Goal: Information Seeking & Learning: Learn about a topic

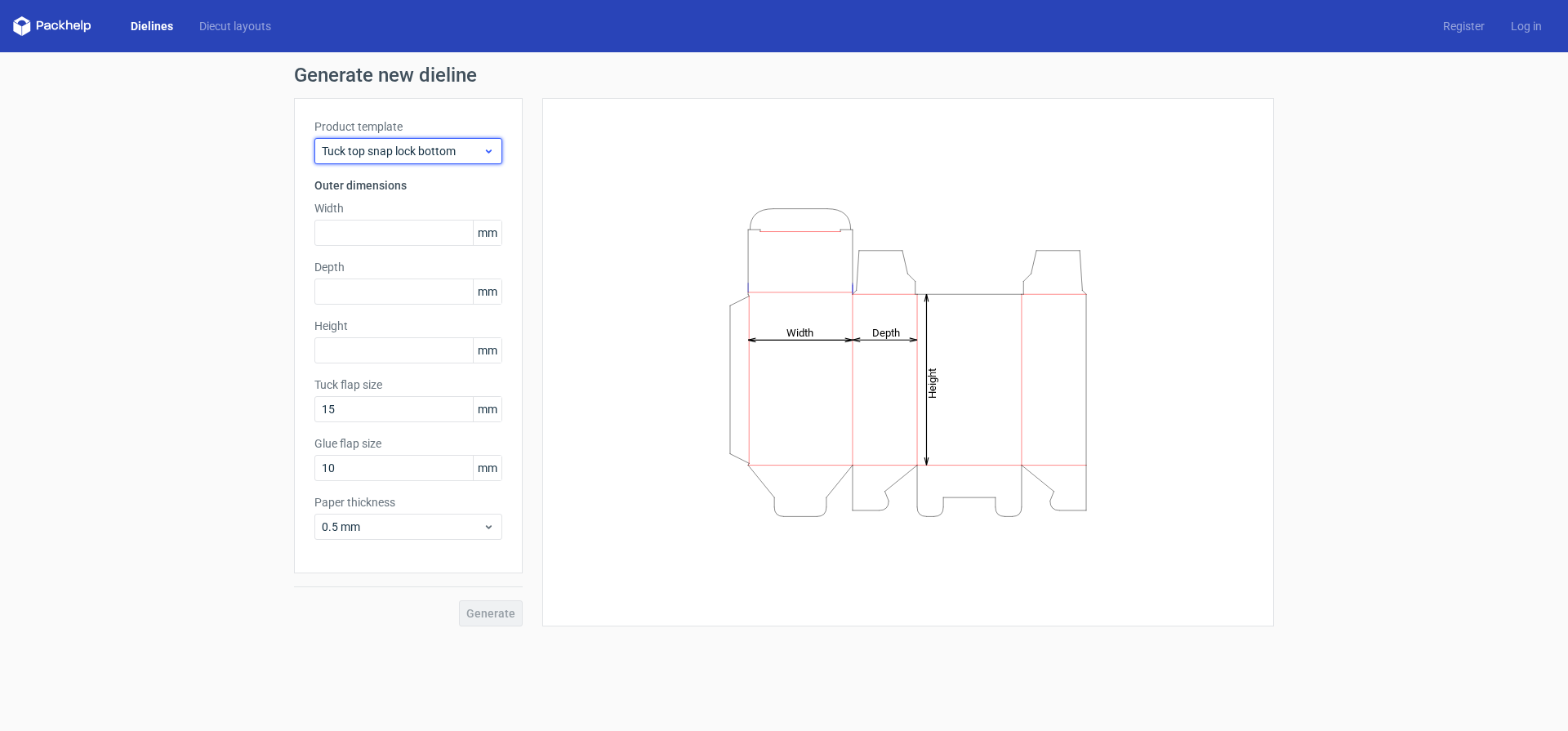
click at [425, 153] on span "Tuck top snap lock bottom" at bounding box center [401, 151] width 161 height 16
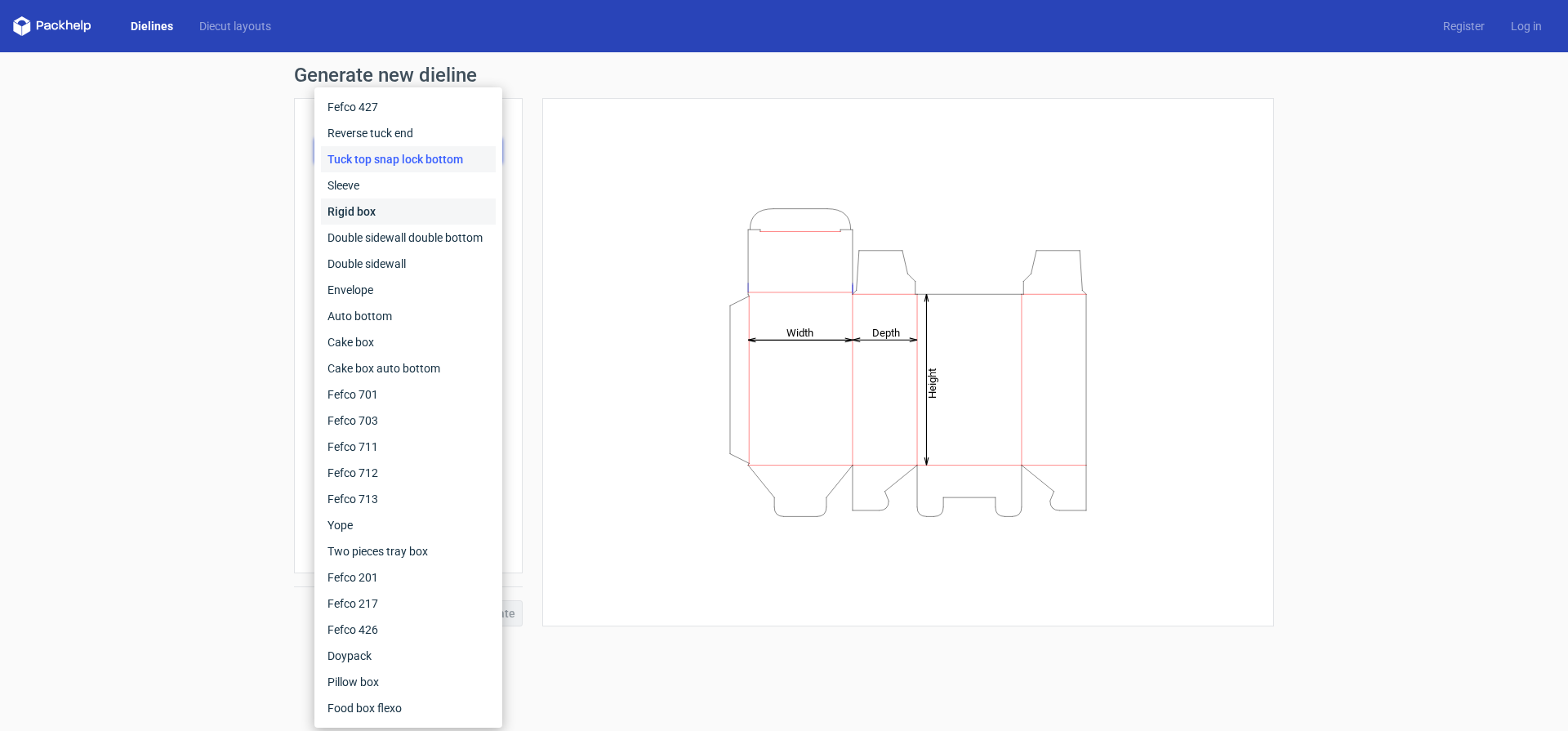
drag, startPoint x: 410, startPoint y: 209, endPoint x: 407, endPoint y: 190, distance: 19.2
click at [410, 209] on div "Rigid box" at bounding box center [408, 211] width 175 height 26
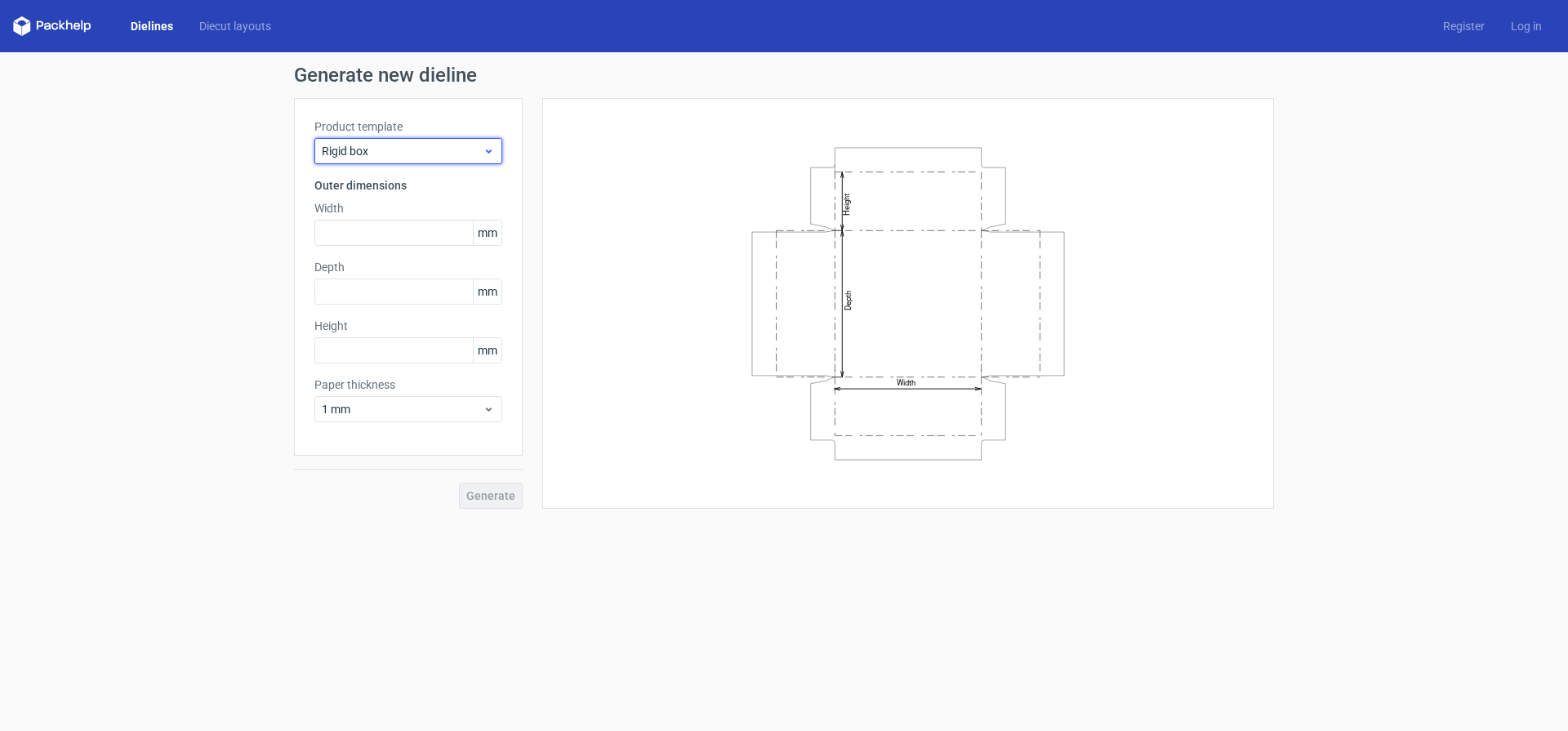
click at [410, 156] on span "Rigid box" at bounding box center [401, 151] width 161 height 16
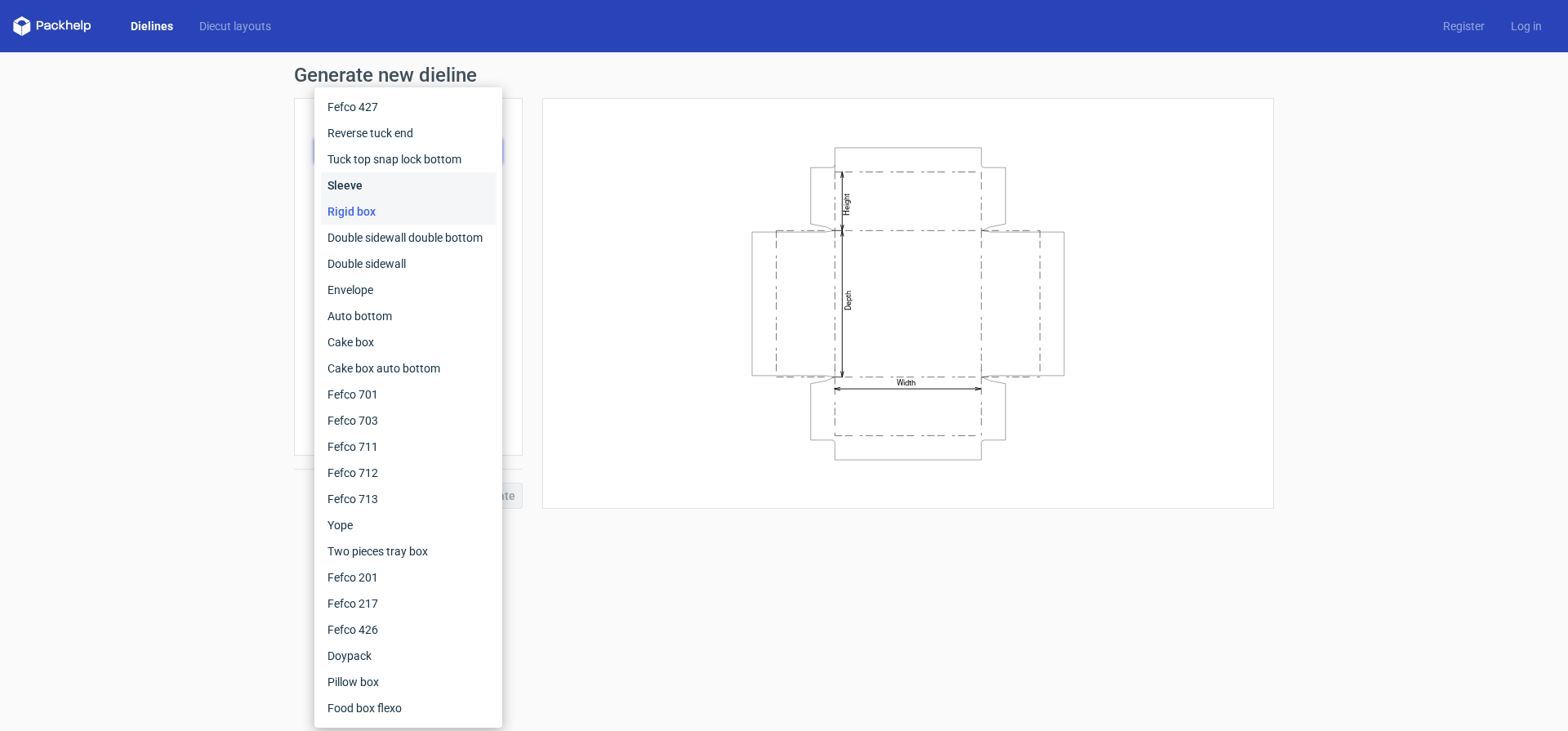
click at [395, 183] on div "Sleeve" at bounding box center [408, 185] width 175 height 26
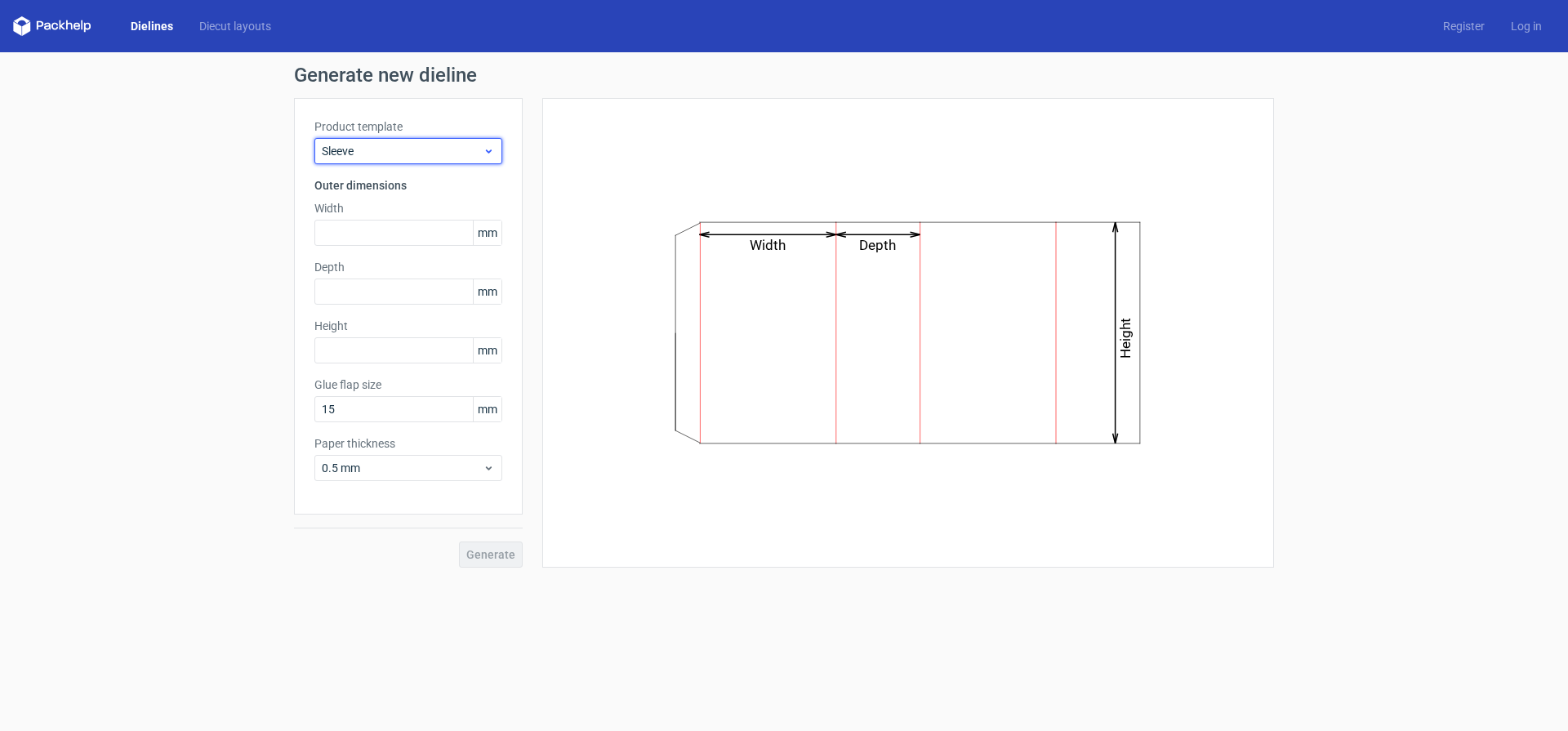
click at [398, 152] on span "Sleeve" at bounding box center [401, 151] width 161 height 16
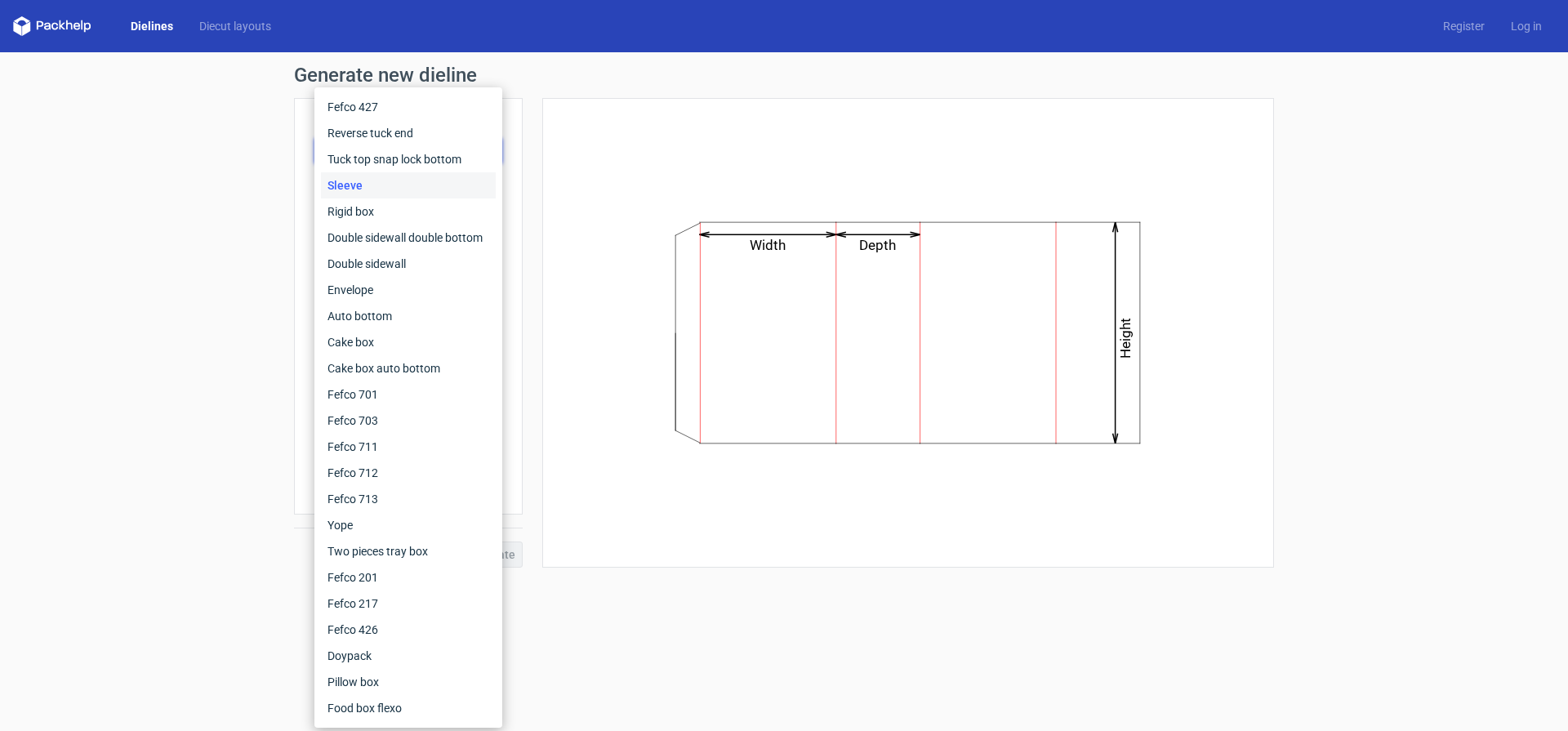
click at [395, 172] on div "Sleeve" at bounding box center [408, 185] width 175 height 26
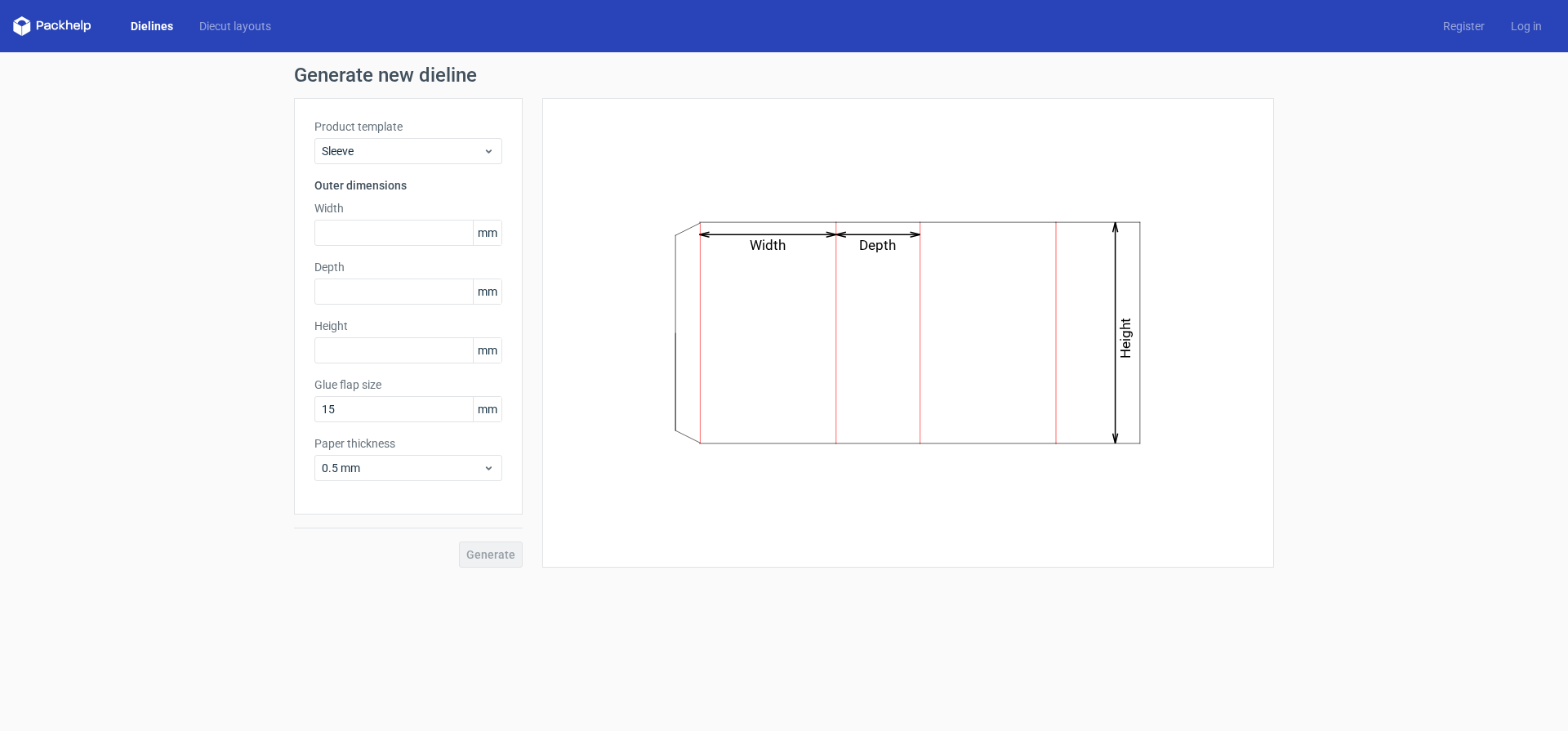
click at [394, 137] on div "Product template Sleeve" at bounding box center [408, 141] width 188 height 46
click at [390, 144] on span "Sleeve" at bounding box center [401, 151] width 161 height 16
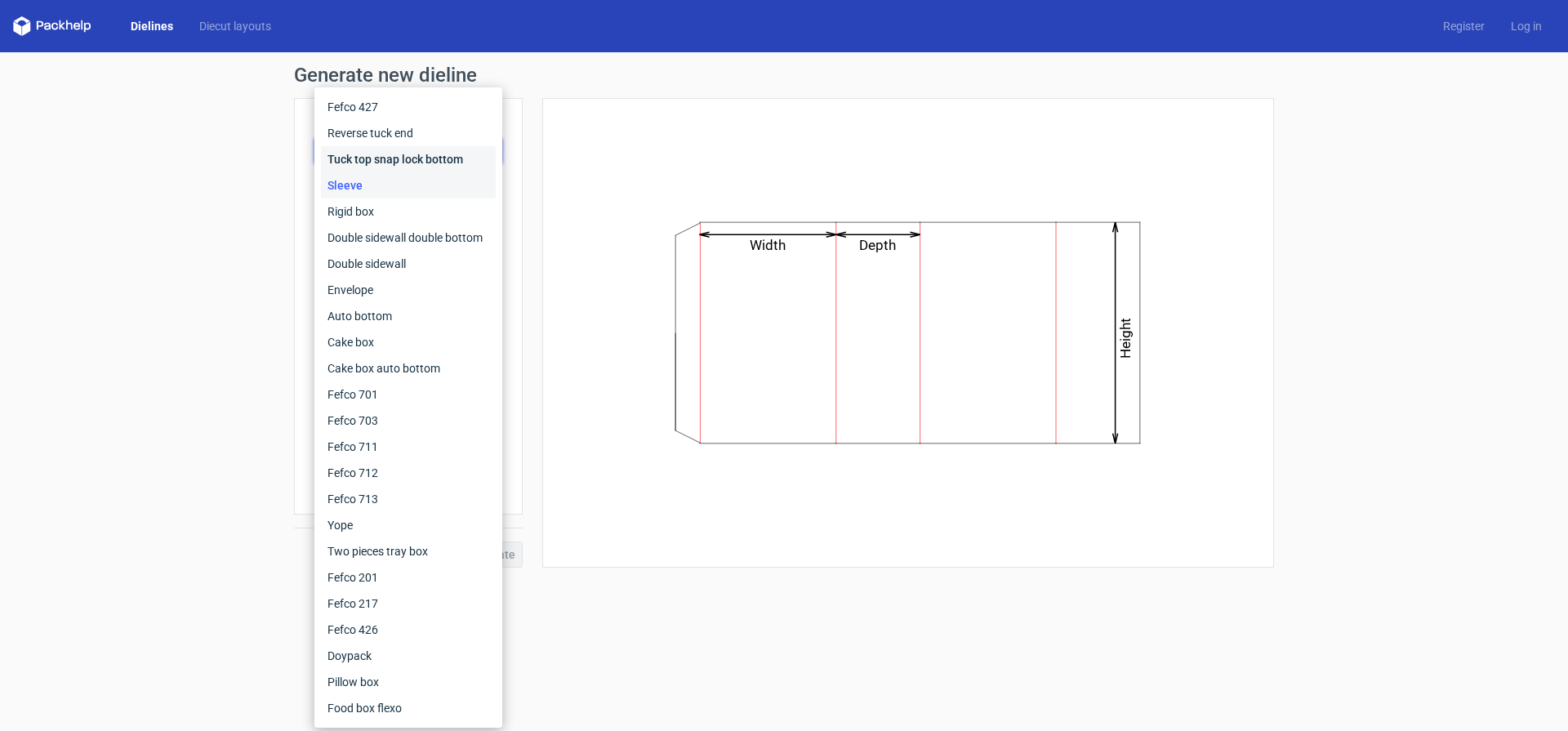
click at [379, 160] on div "Tuck top snap lock bottom" at bounding box center [408, 159] width 175 height 26
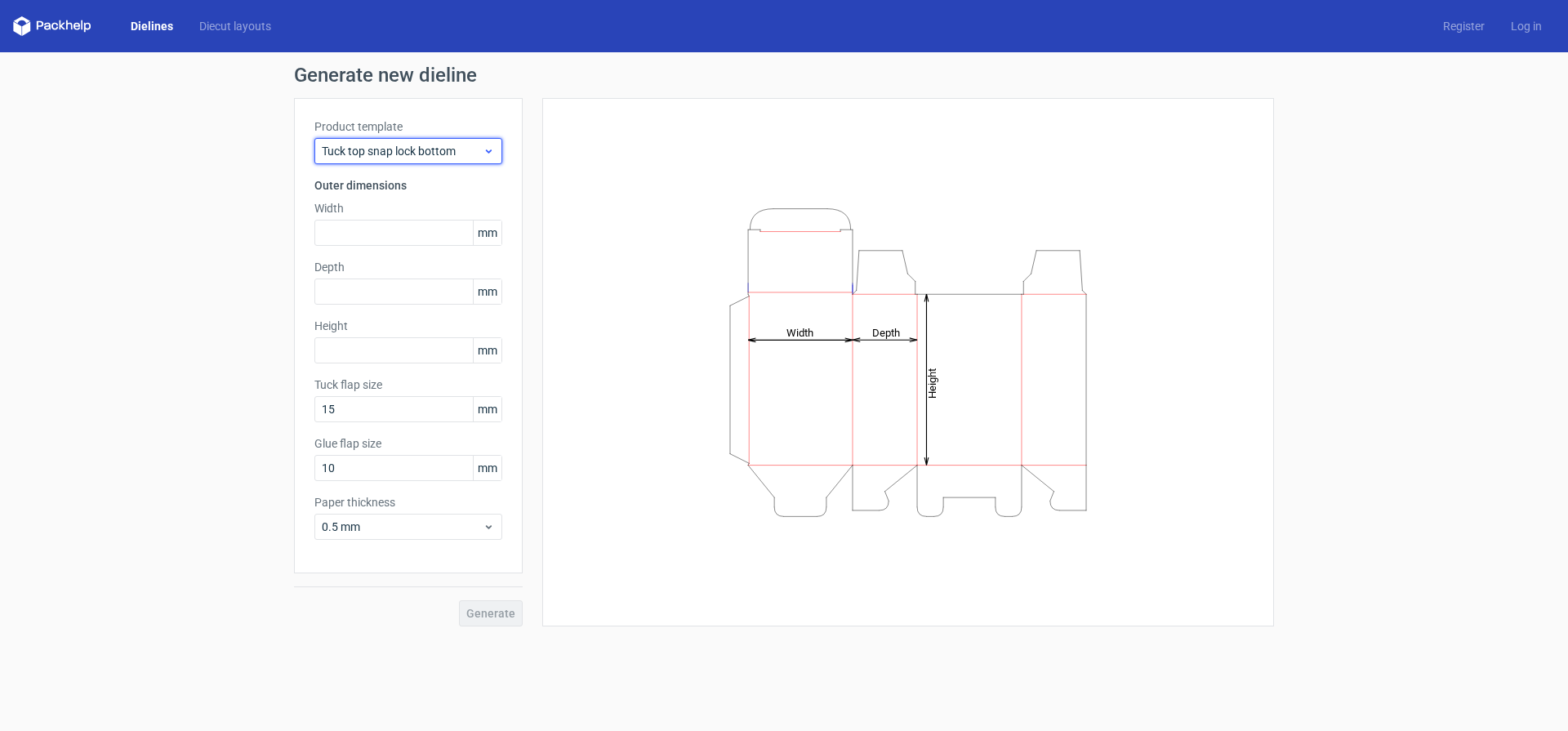
click at [382, 154] on span "Tuck top snap lock bottom" at bounding box center [401, 151] width 161 height 16
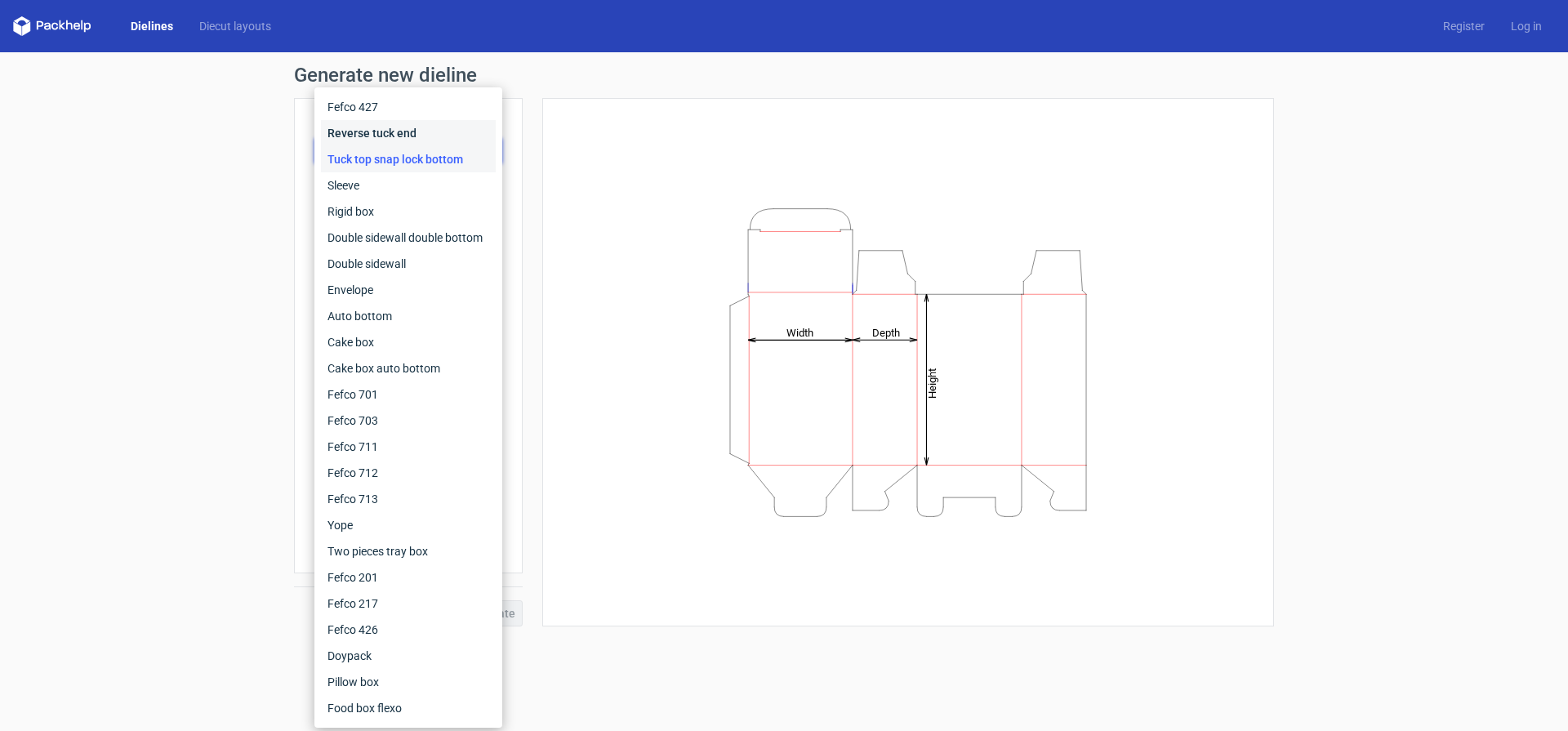
click at [373, 135] on div "Reverse tuck end" at bounding box center [408, 133] width 175 height 26
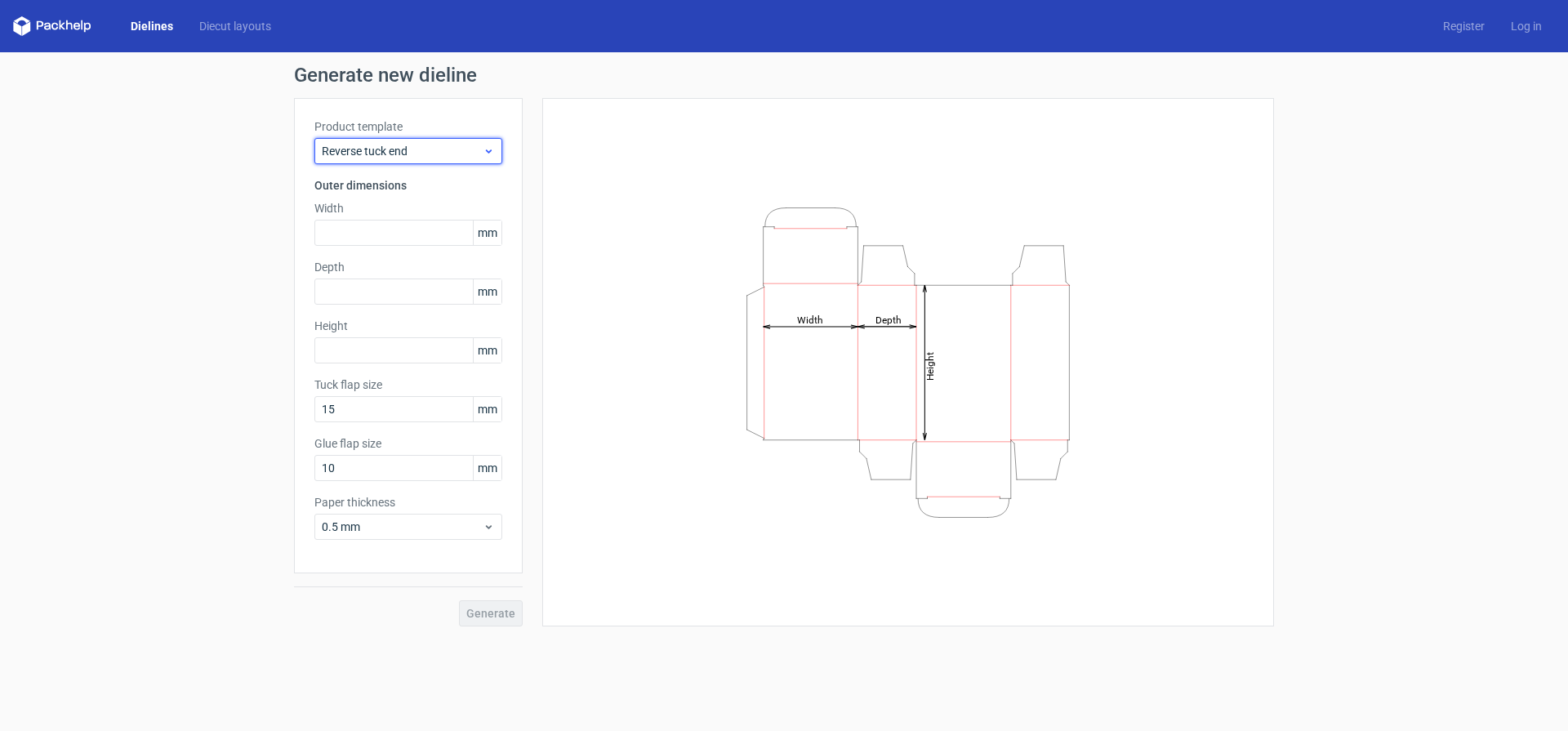
click at [371, 149] on span "Reverse tuck end" at bounding box center [401, 151] width 161 height 16
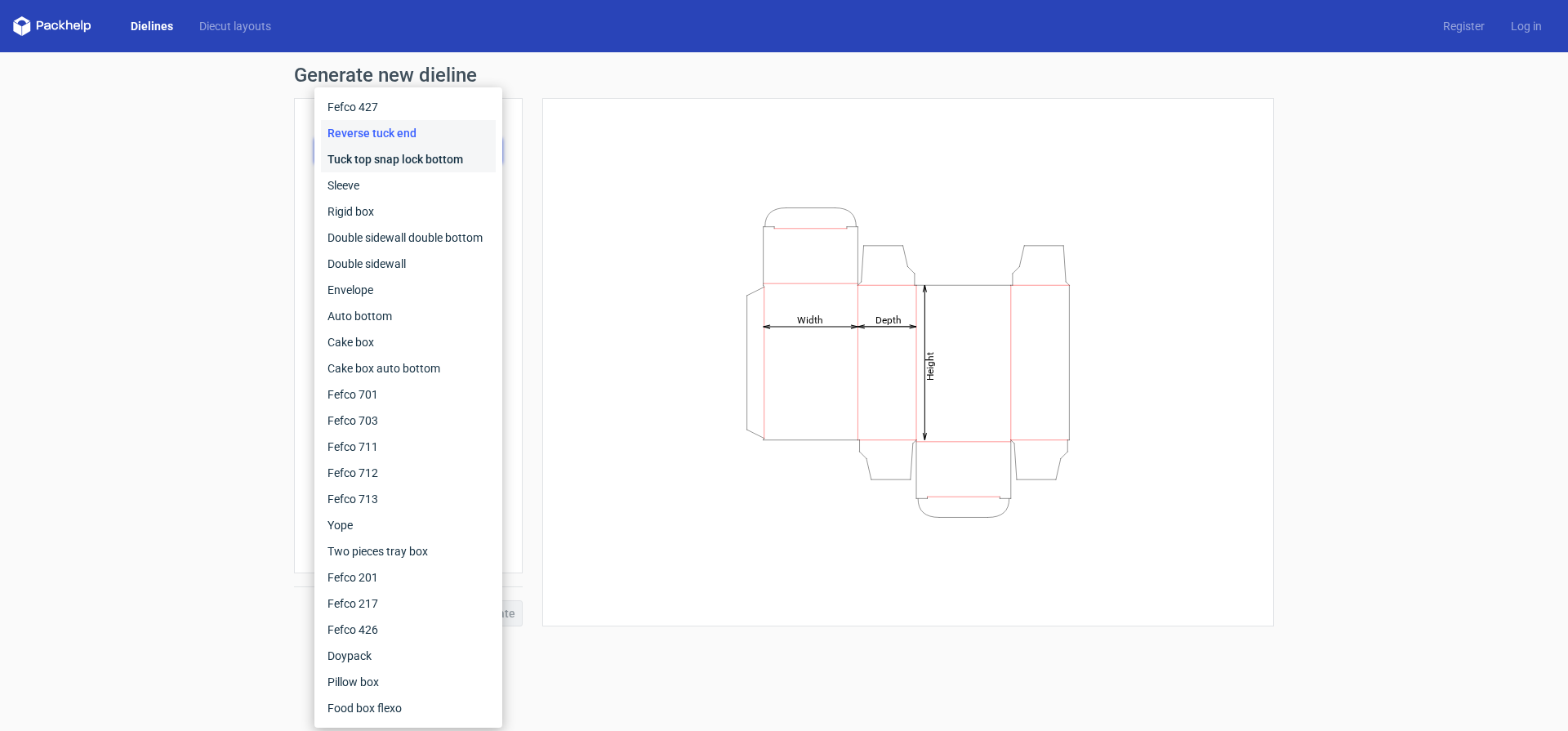
click at [383, 166] on div "Tuck top snap lock bottom" at bounding box center [408, 159] width 175 height 26
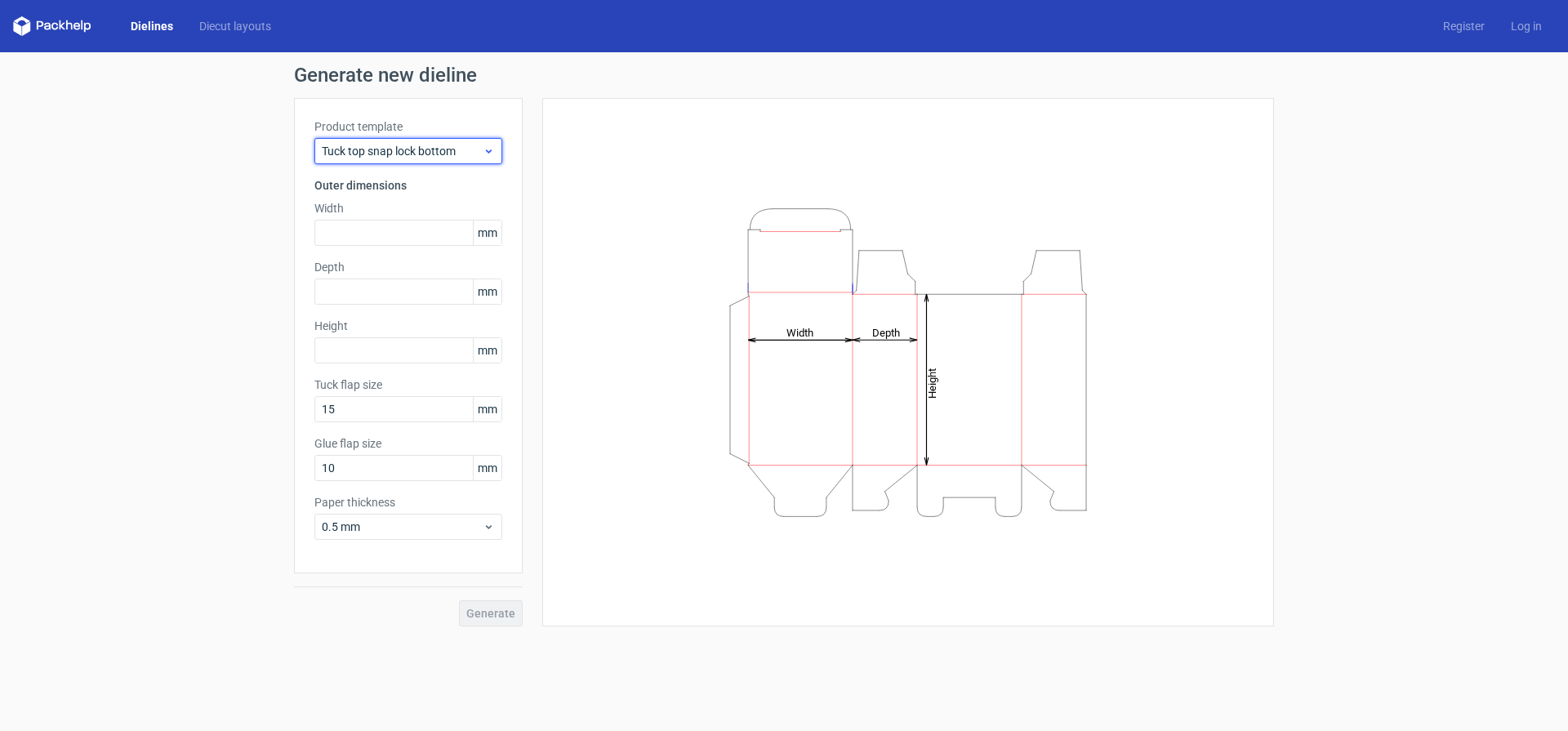
click at [427, 153] on span "Tuck top snap lock bottom" at bounding box center [401, 151] width 161 height 16
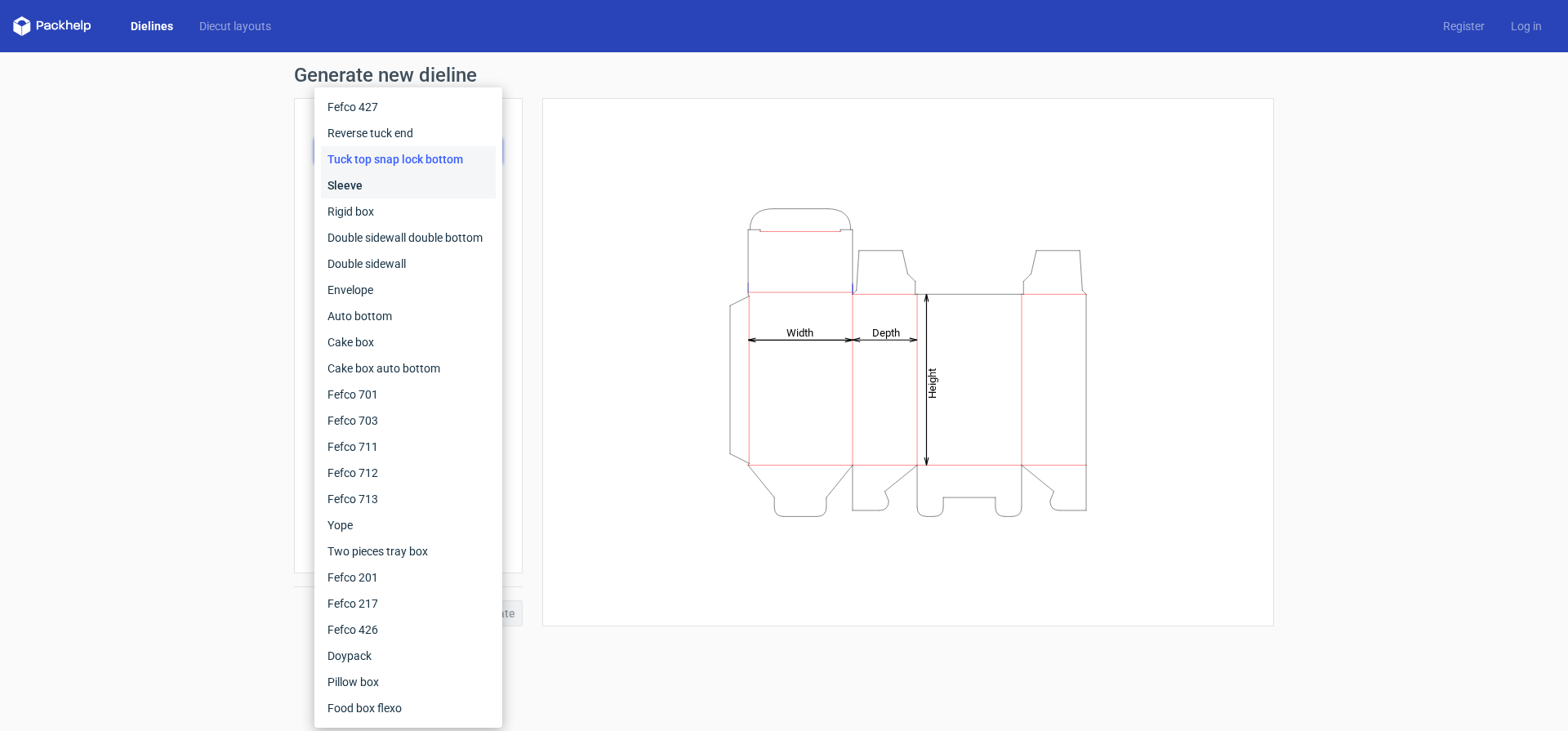
click at [417, 195] on div "Sleeve" at bounding box center [408, 185] width 175 height 26
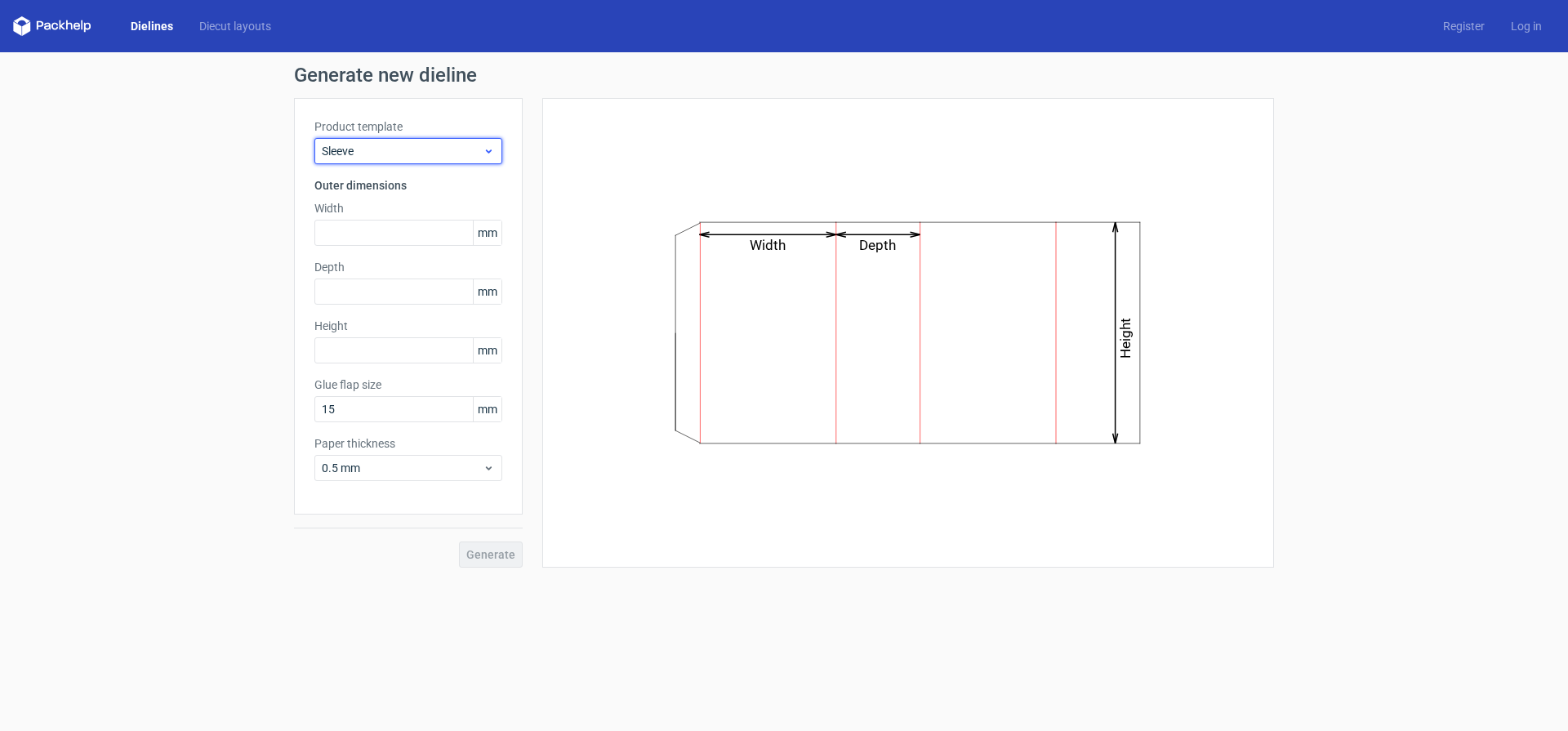
click at [412, 145] on span "Sleeve" at bounding box center [401, 151] width 161 height 16
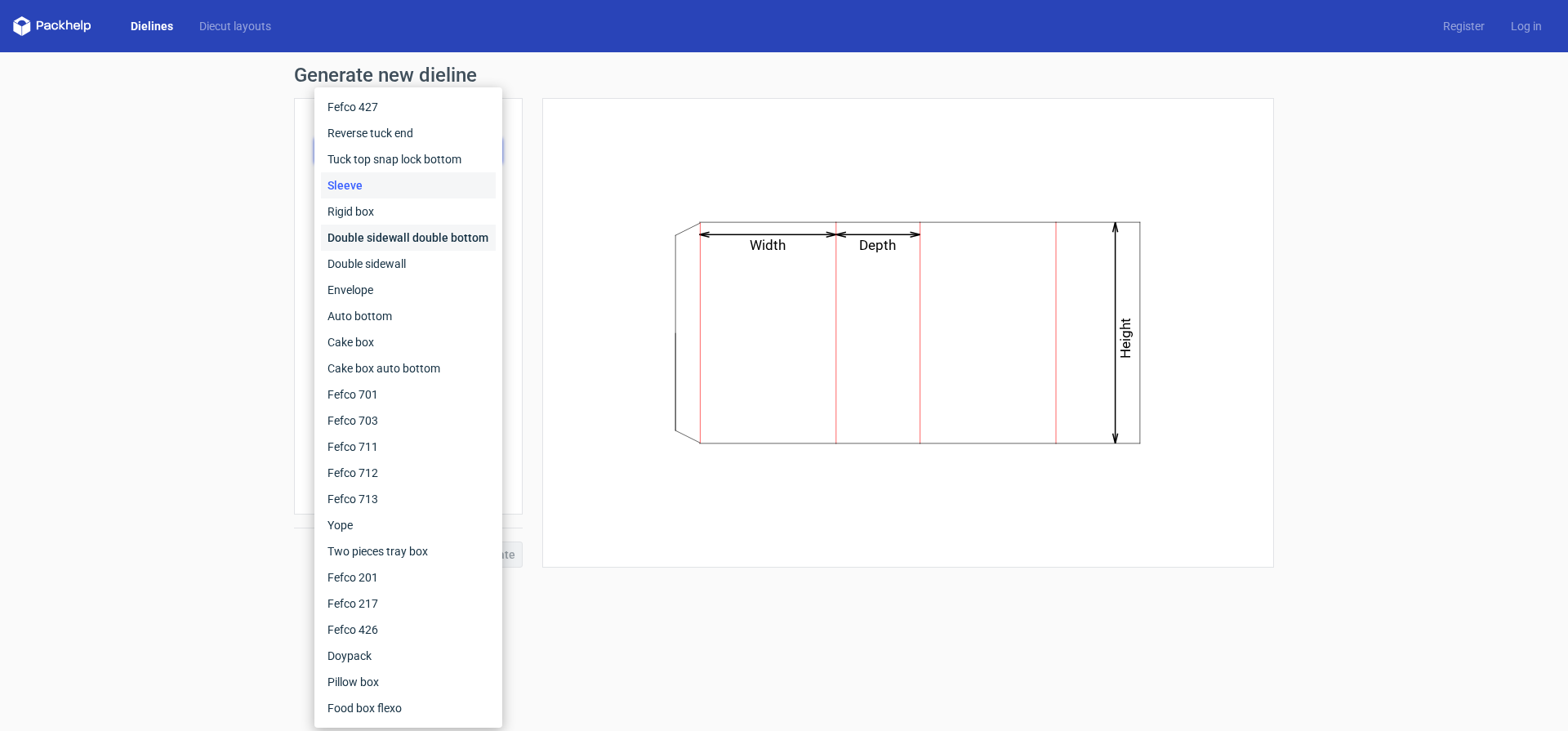
click at [402, 244] on div "Double sidewall double bottom" at bounding box center [408, 237] width 175 height 26
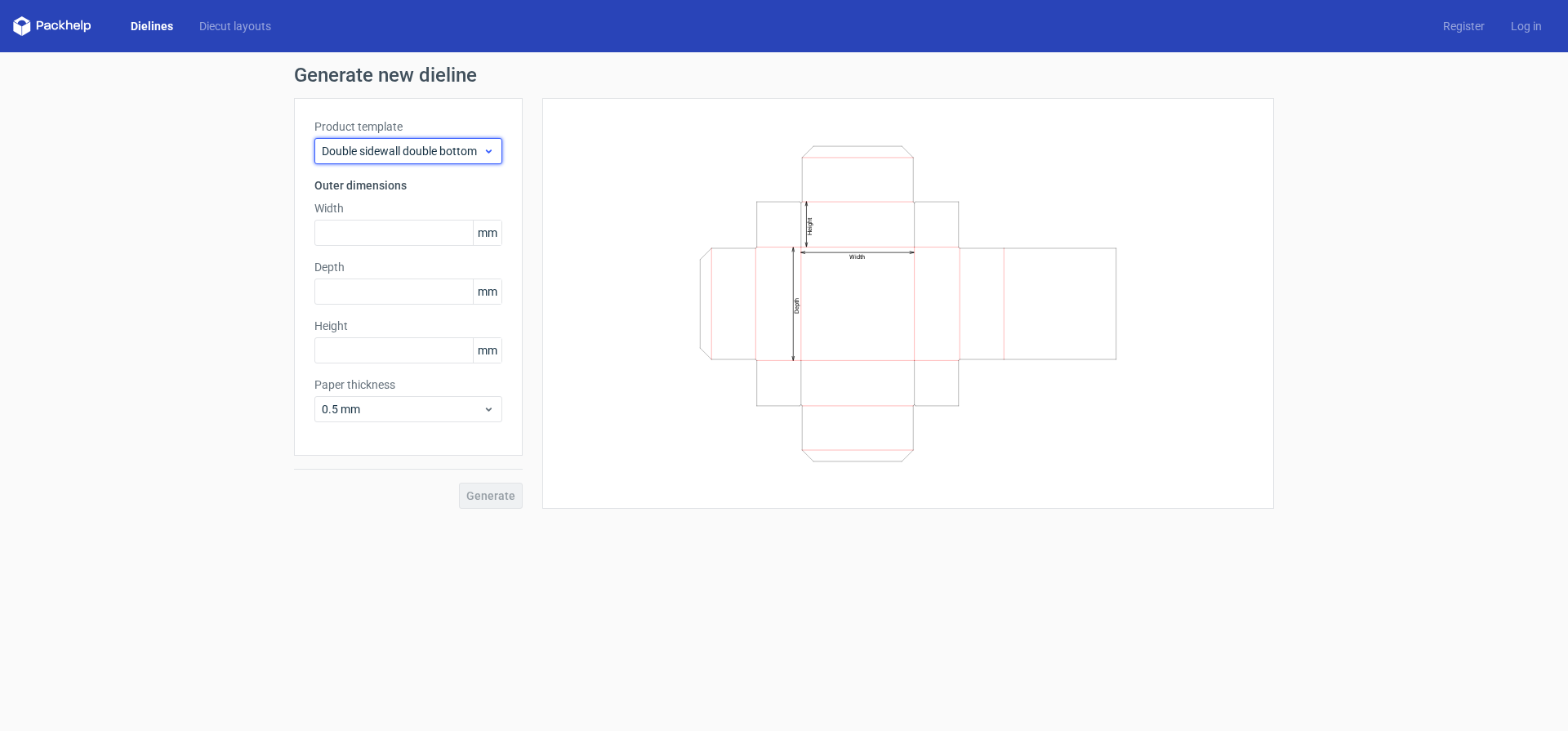
click at [418, 152] on span "Double sidewall double bottom" at bounding box center [401, 151] width 161 height 16
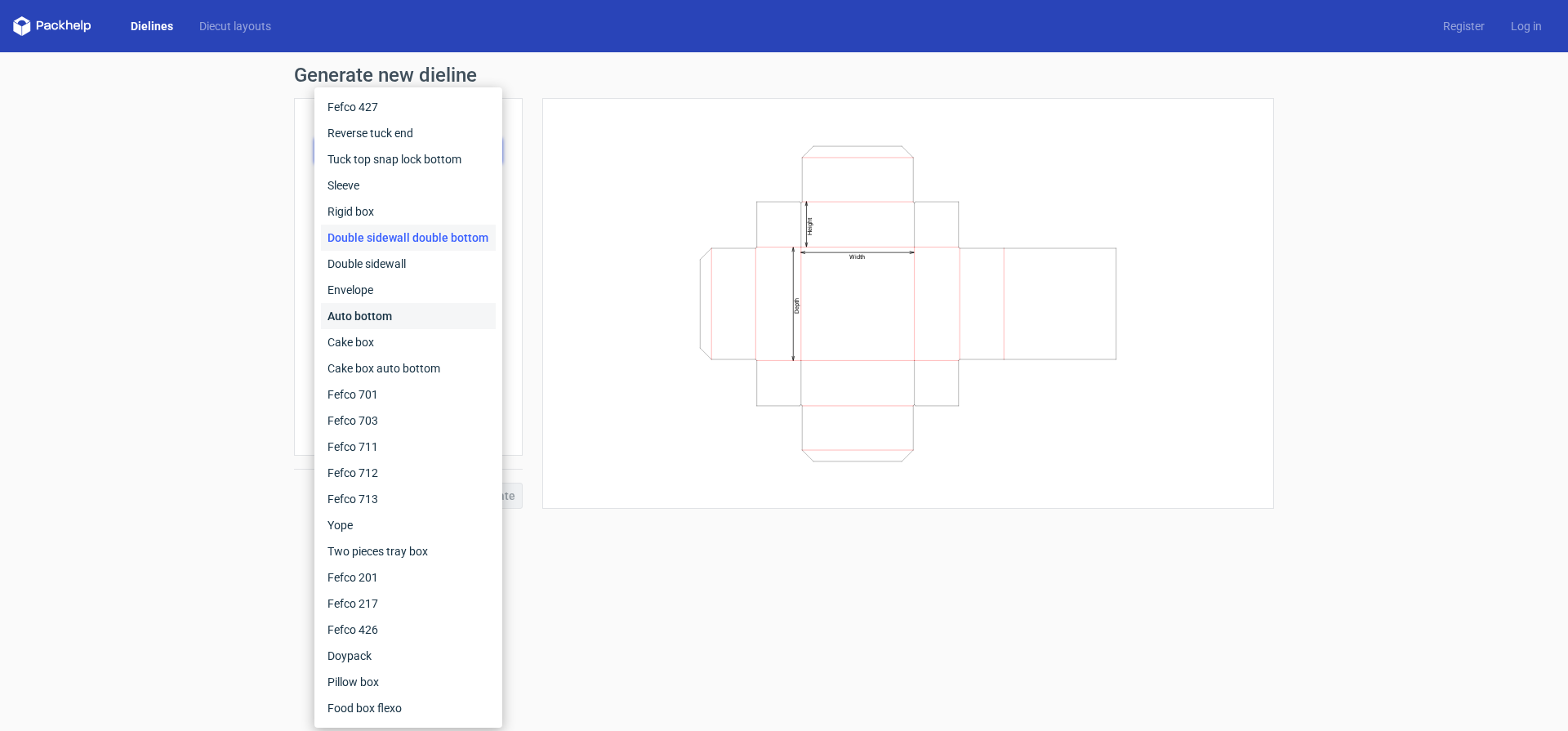
click at [401, 319] on div "Auto bottom" at bounding box center [408, 315] width 175 height 26
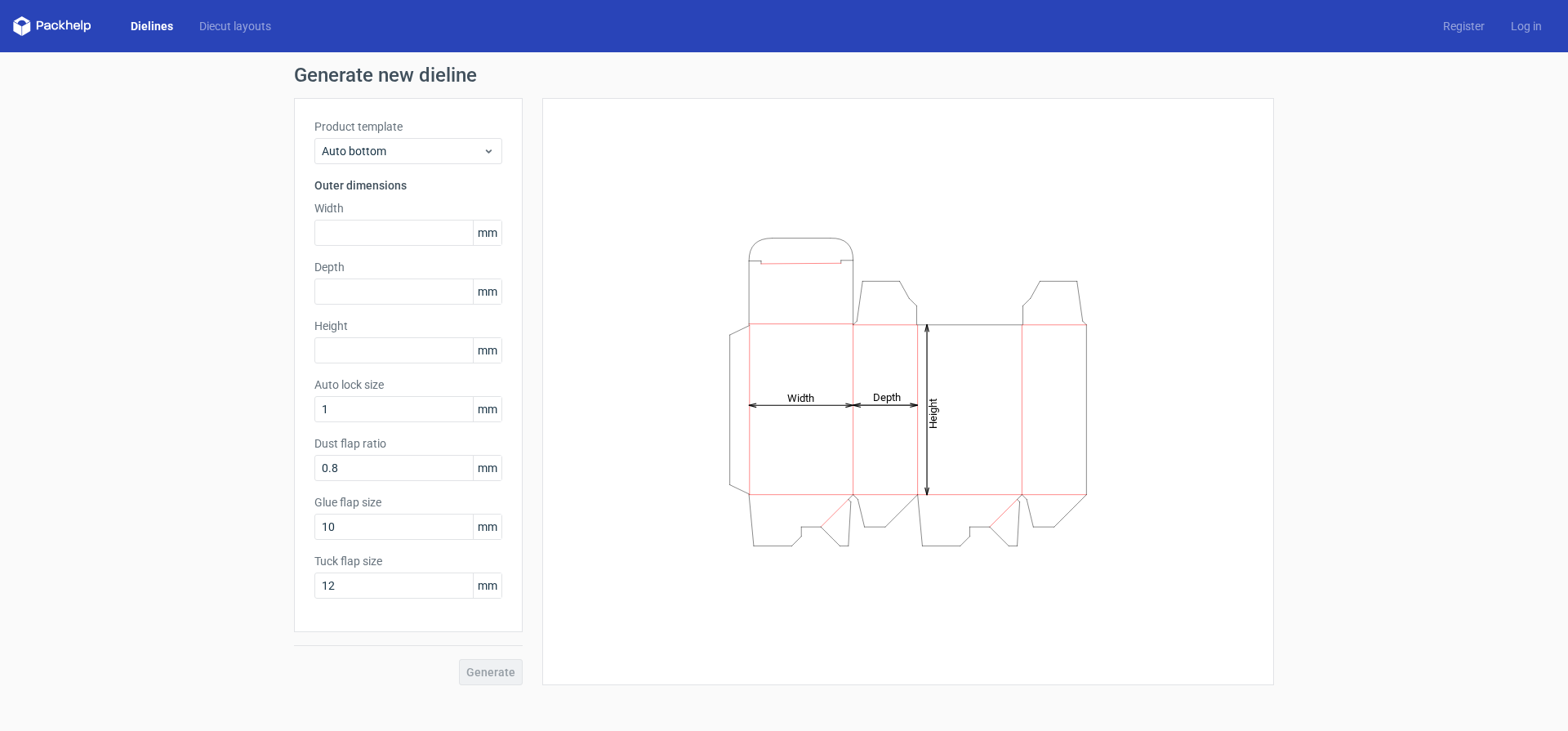
click at [425, 134] on label "Product template" at bounding box center [408, 127] width 188 height 16
click at [461, 152] on span "Auto bottom" at bounding box center [401, 151] width 161 height 16
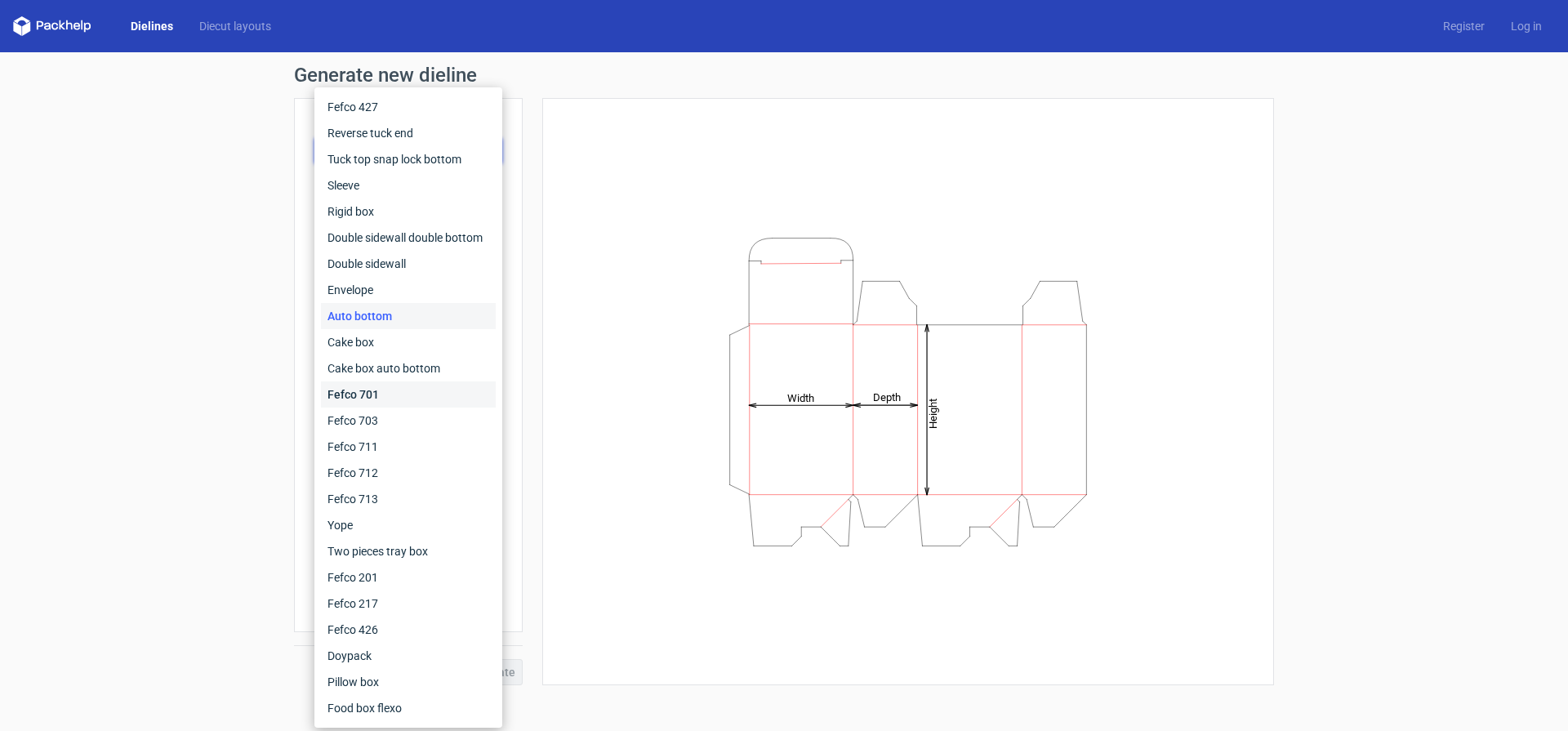
click at [417, 385] on div "Fefco 701" at bounding box center [408, 394] width 175 height 26
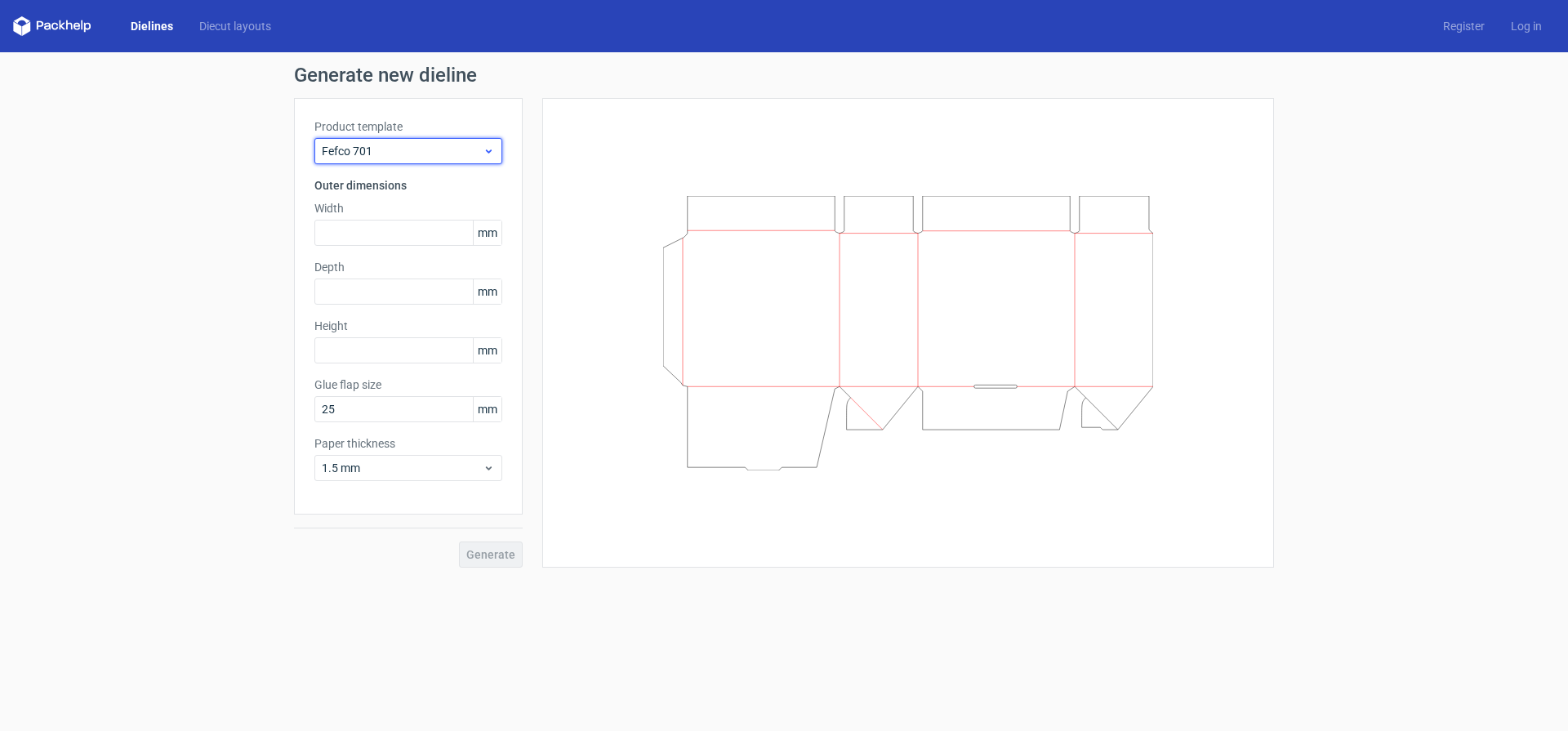
click at [437, 150] on span "Fefco 701" at bounding box center [401, 151] width 161 height 16
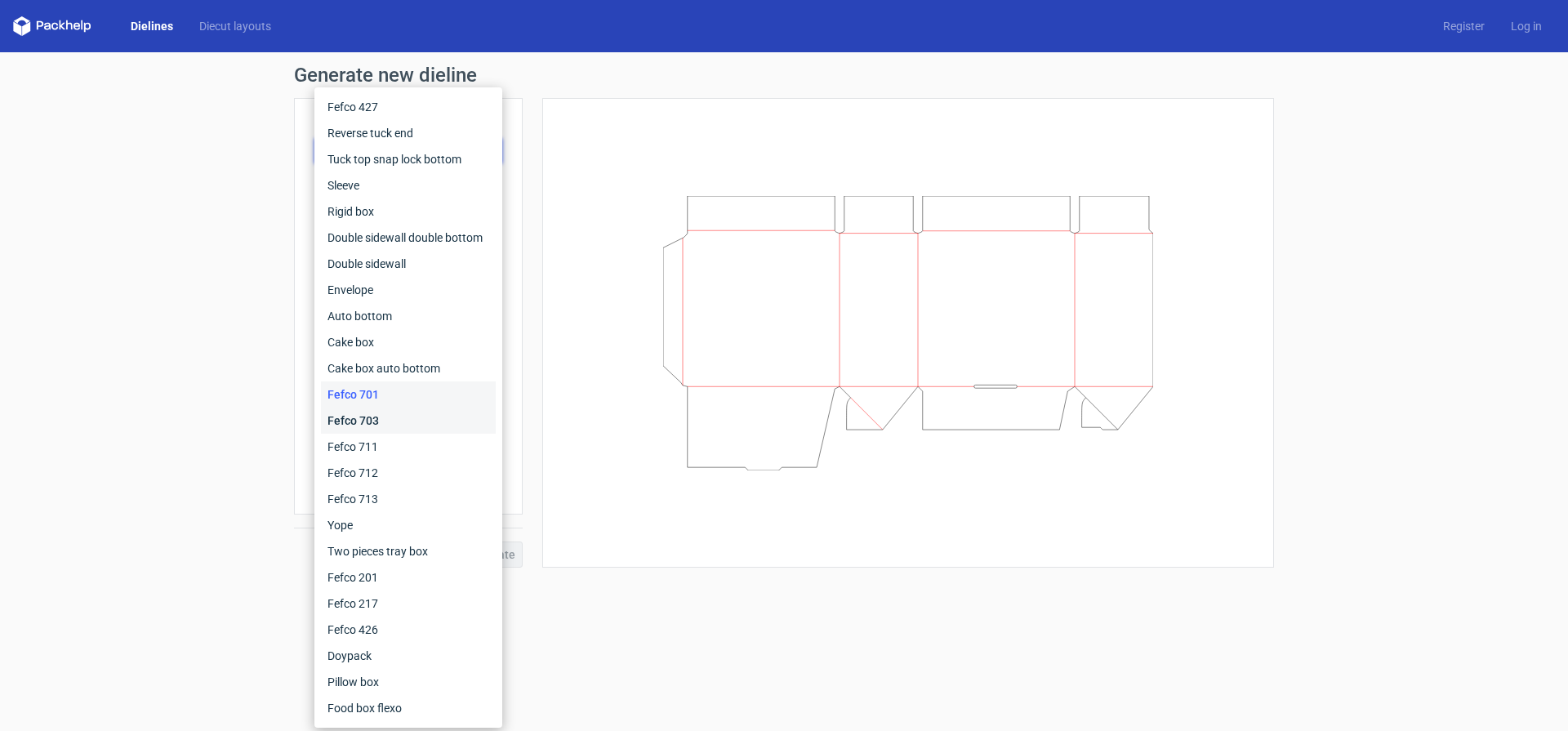
click at [423, 425] on div "Fefco 703" at bounding box center [408, 420] width 175 height 26
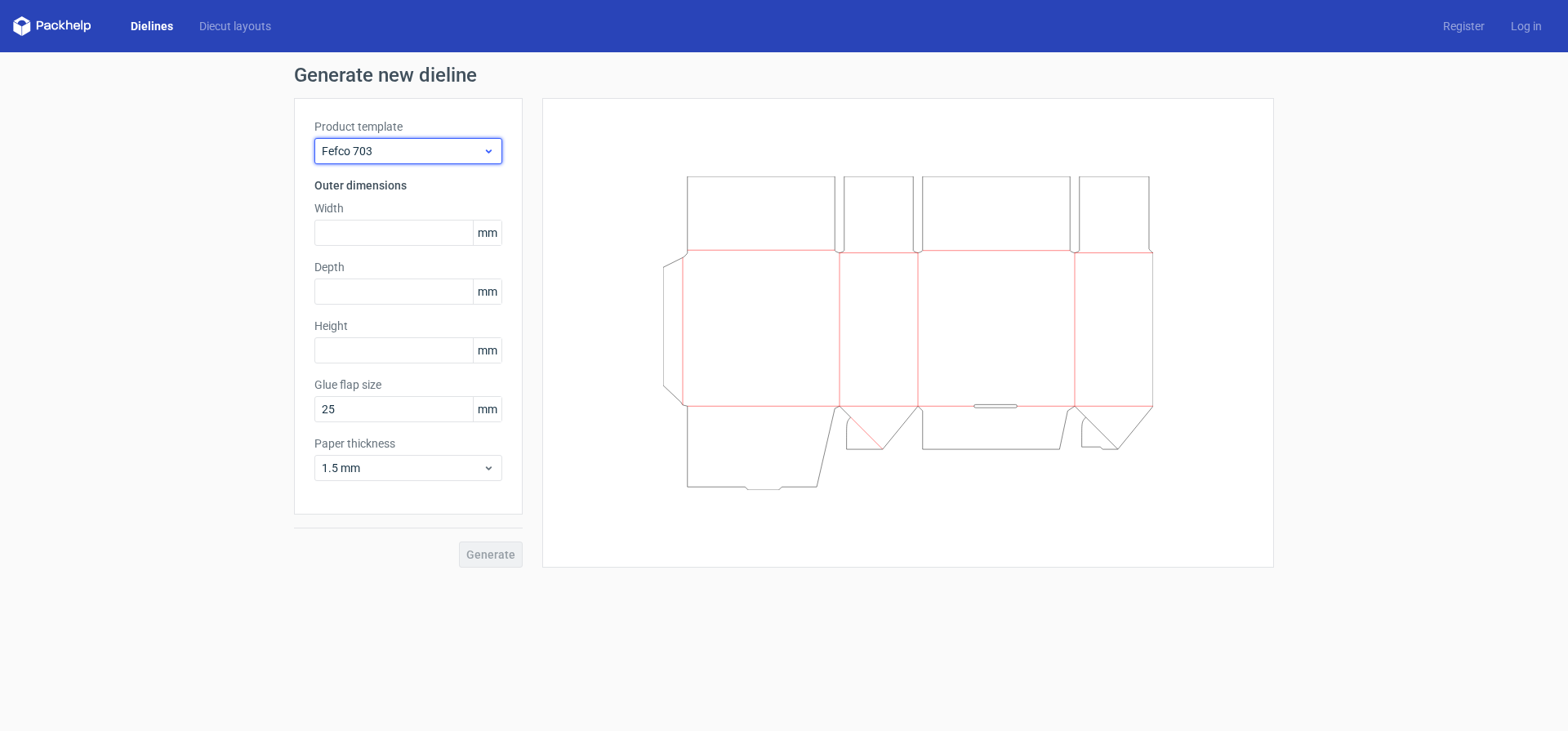
click at [481, 154] on span "Fefco 703" at bounding box center [401, 151] width 161 height 16
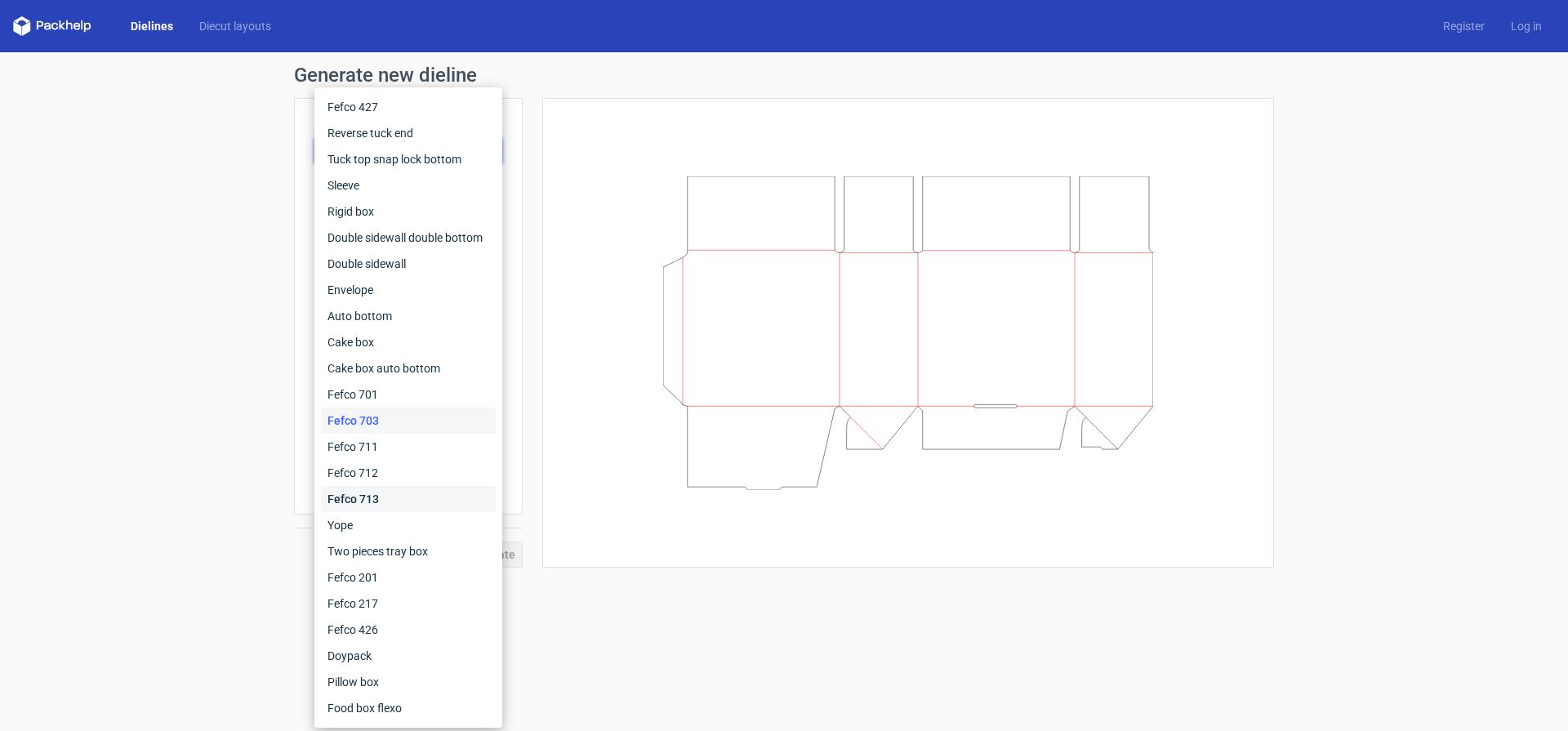
click at [423, 506] on div "Fefco 713" at bounding box center [408, 498] width 175 height 26
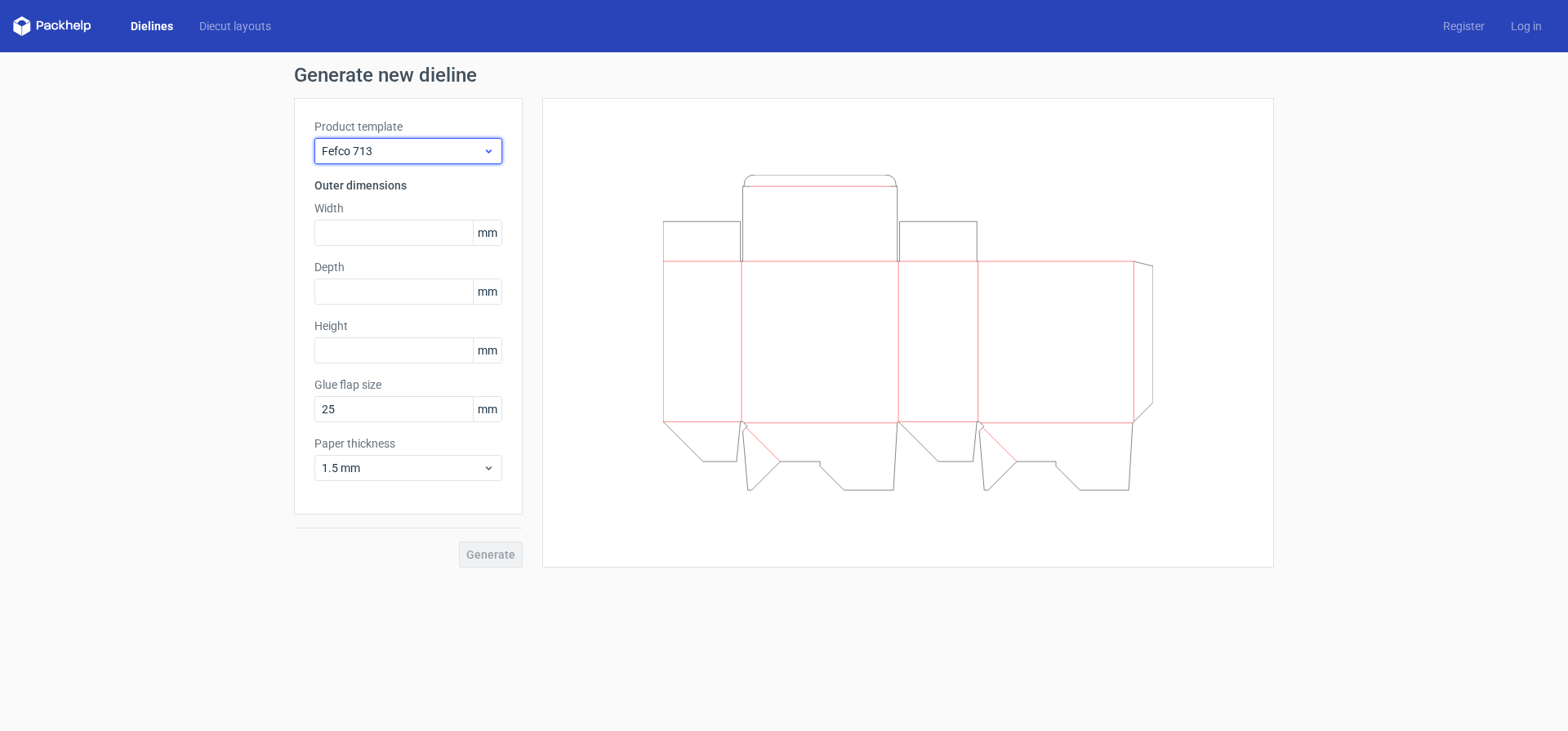
click at [442, 154] on span "Fefco 713" at bounding box center [401, 151] width 161 height 16
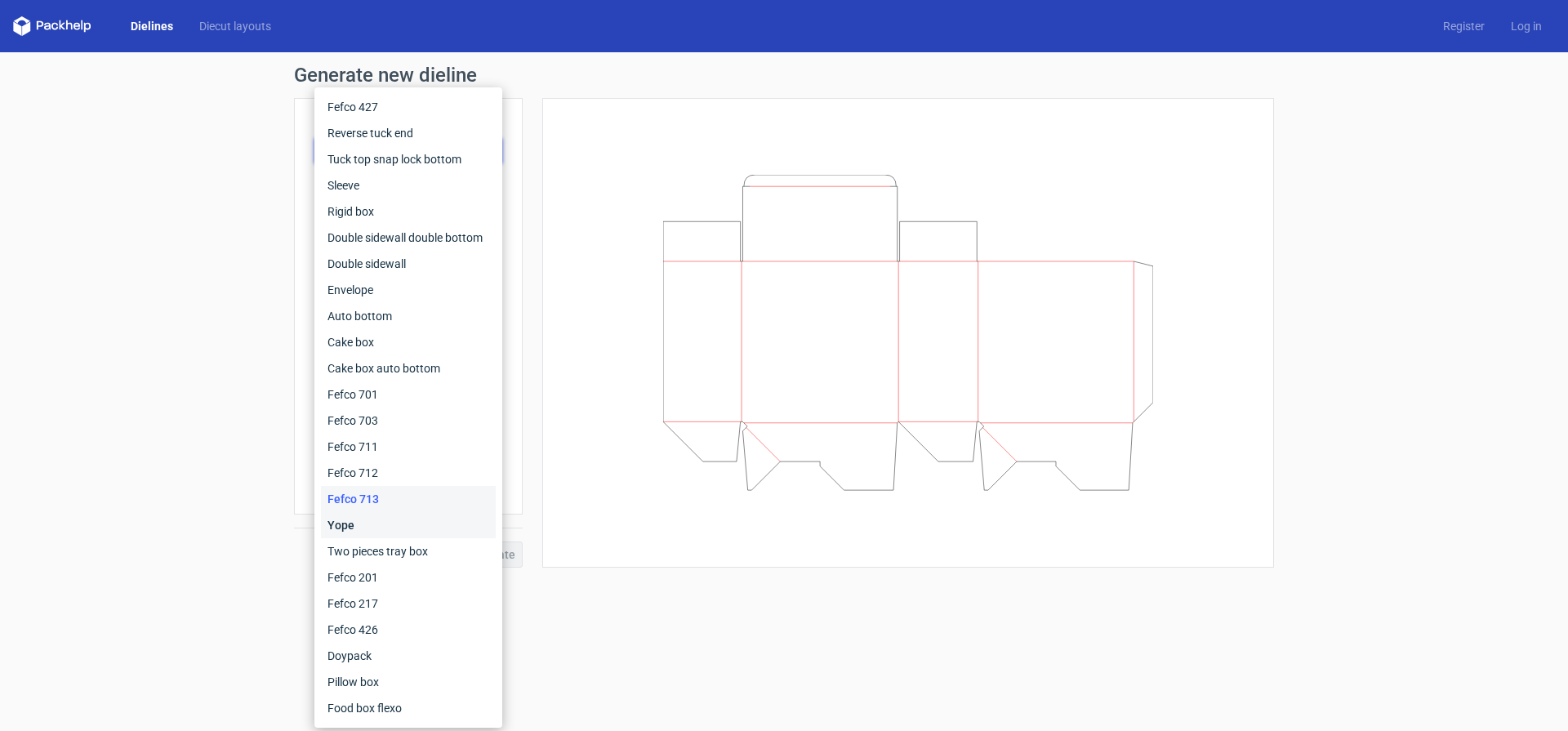
click at [408, 533] on div "Yope" at bounding box center [408, 524] width 175 height 26
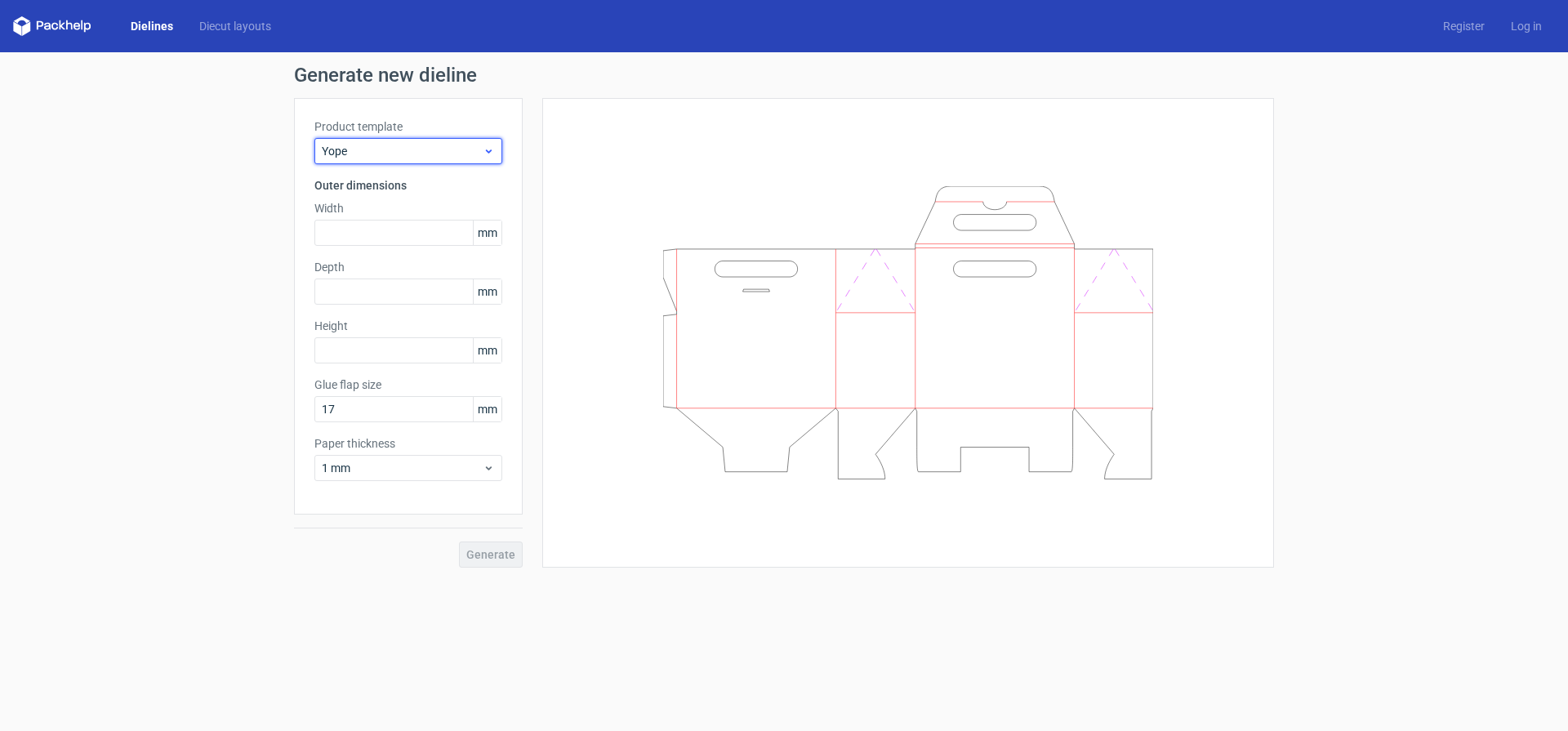
click at [377, 144] on span "Yope" at bounding box center [401, 151] width 161 height 16
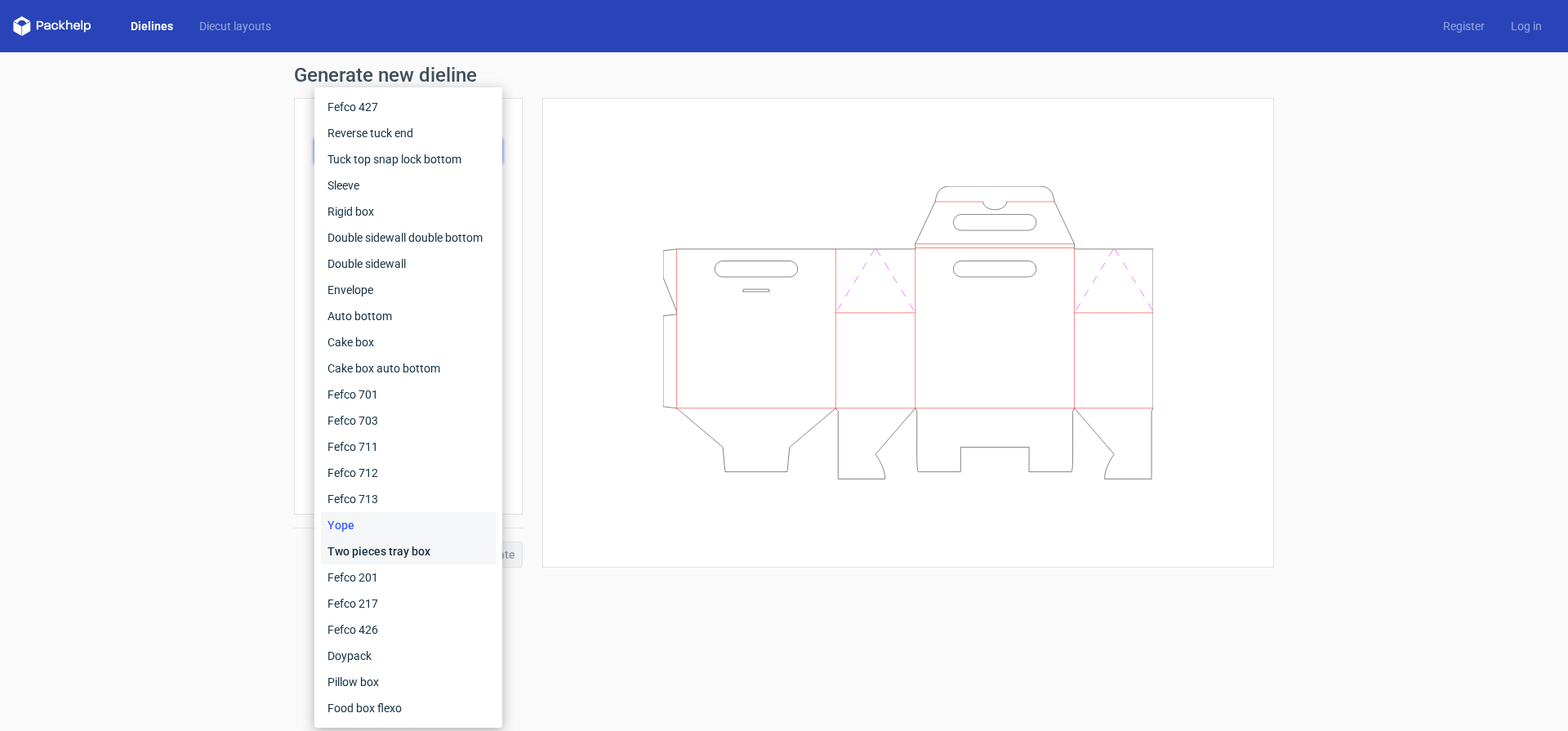
drag, startPoint x: 370, startPoint y: 544, endPoint x: 382, endPoint y: 516, distance: 30.5
click at [370, 544] on div "Two pieces tray box" at bounding box center [408, 550] width 175 height 26
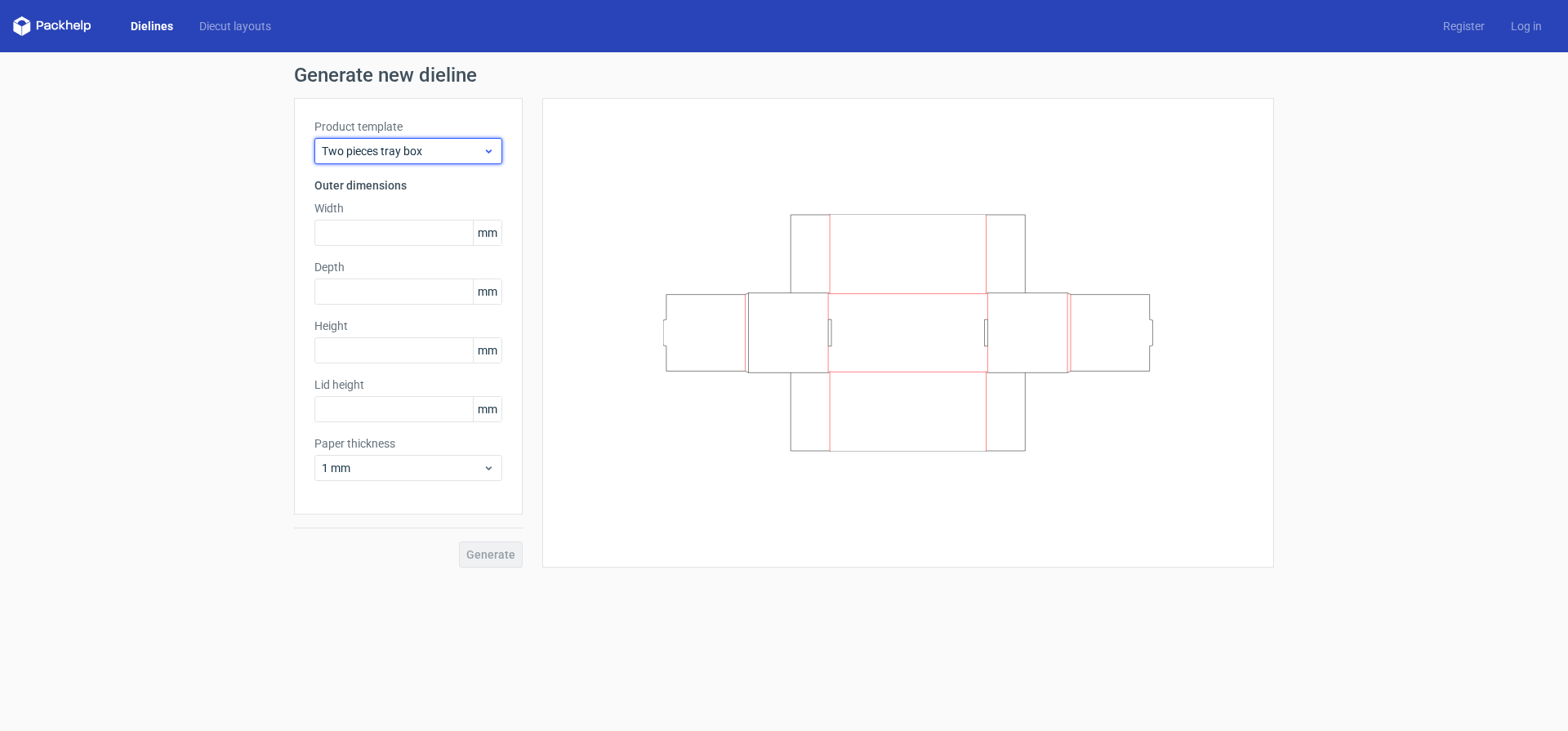
click at [412, 145] on span "Two pieces tray box" at bounding box center [401, 151] width 161 height 16
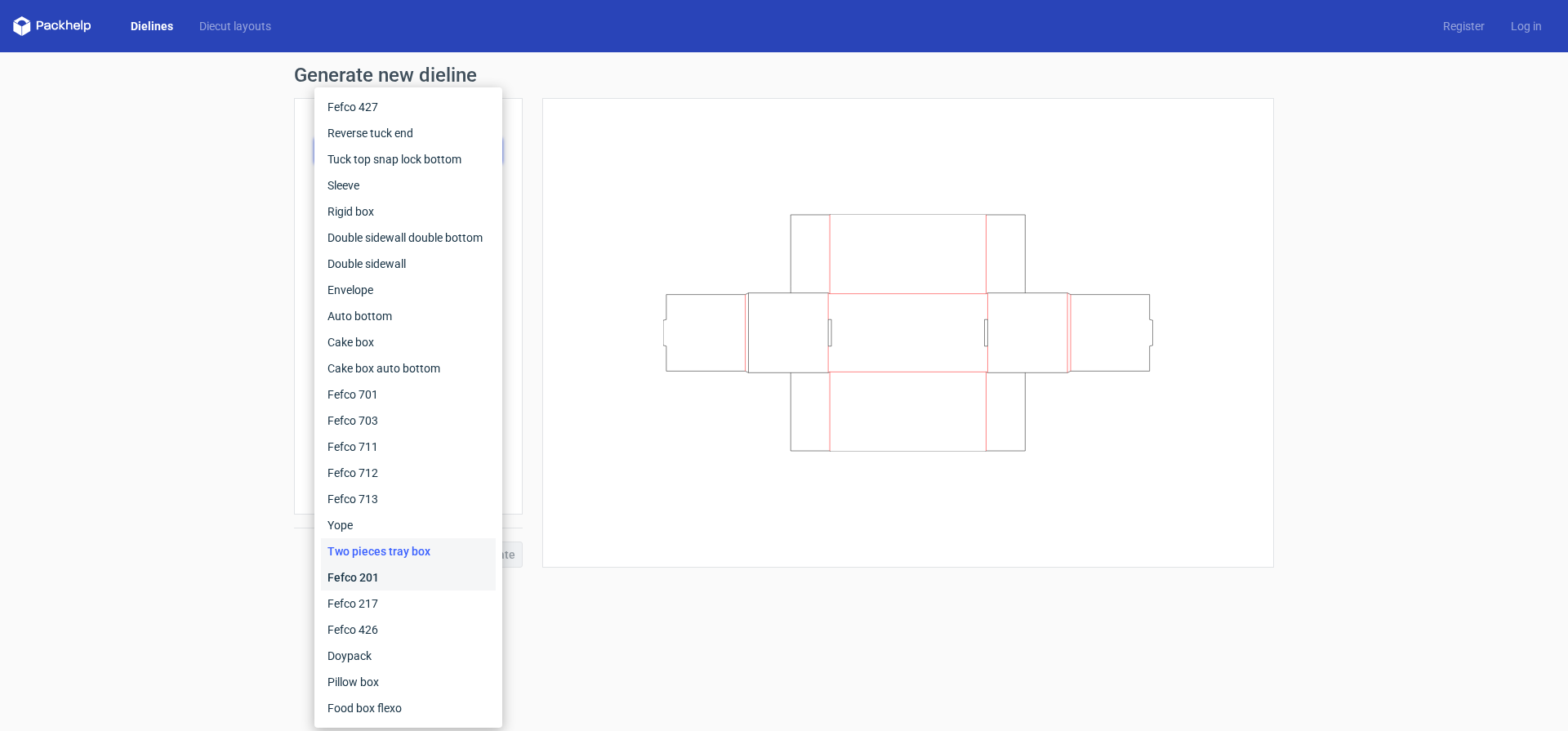
click at [368, 572] on div "Fefco 201" at bounding box center [408, 577] width 175 height 26
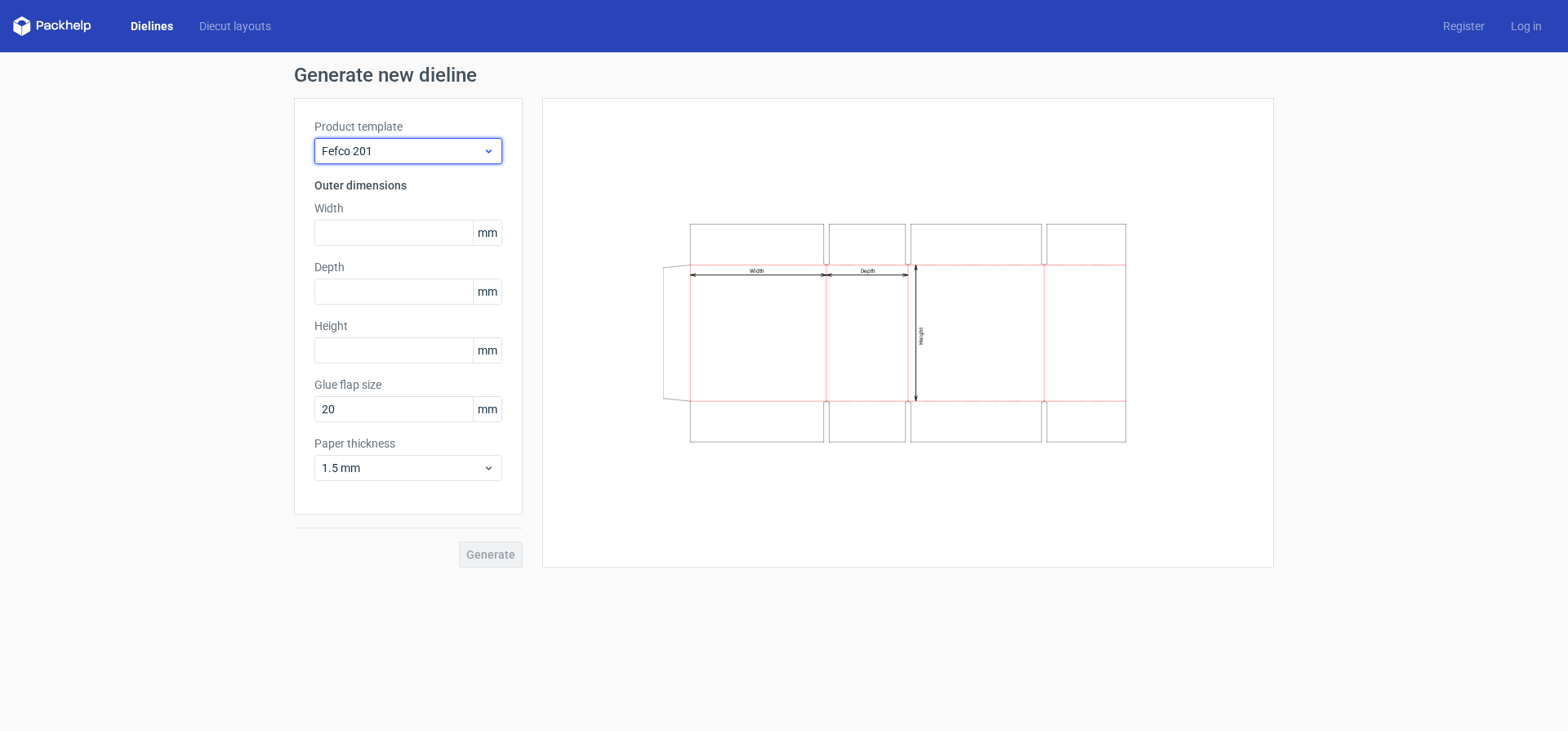
click at [408, 161] on div "Fefco 201" at bounding box center [408, 151] width 188 height 26
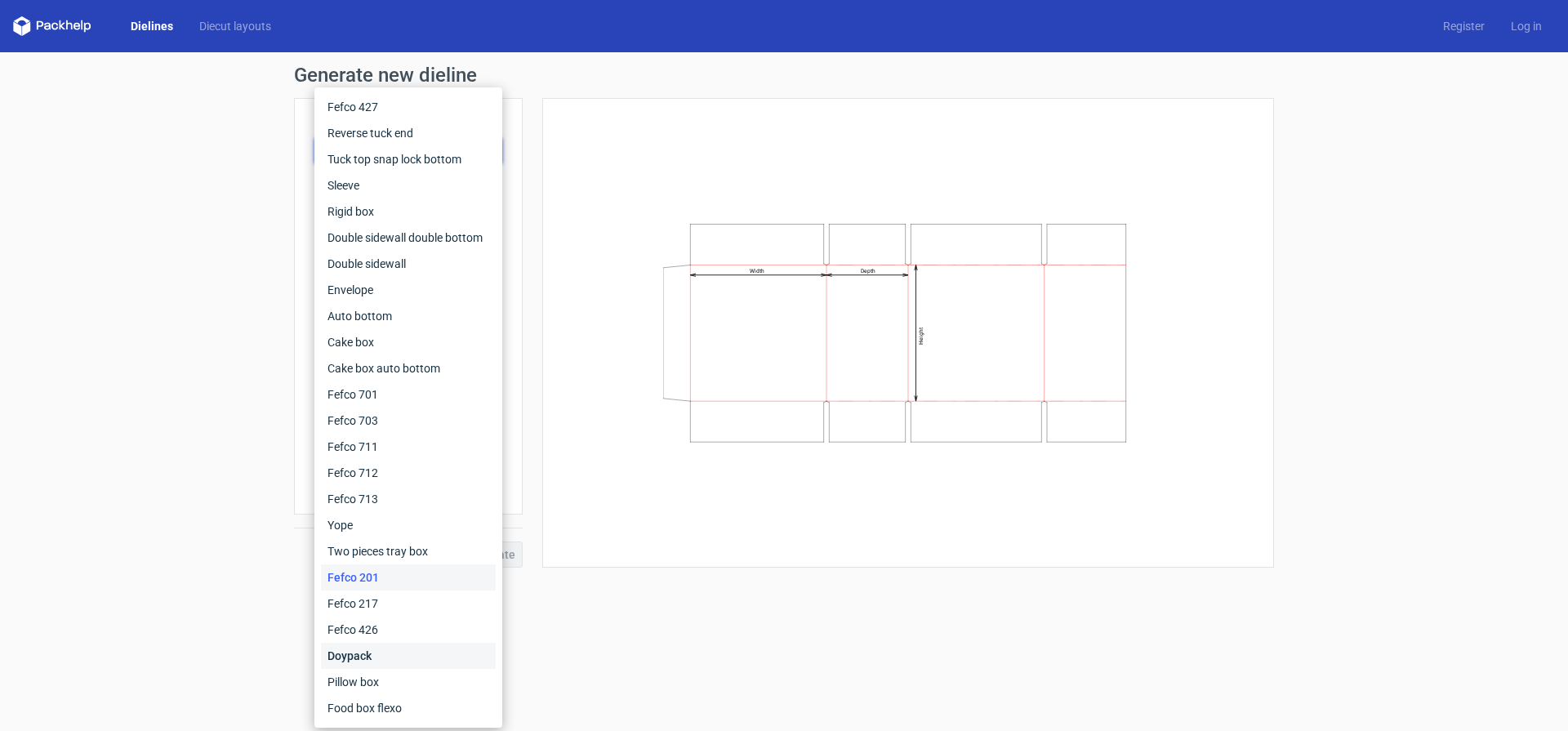
click at [401, 662] on div "Doypack" at bounding box center [408, 656] width 175 height 26
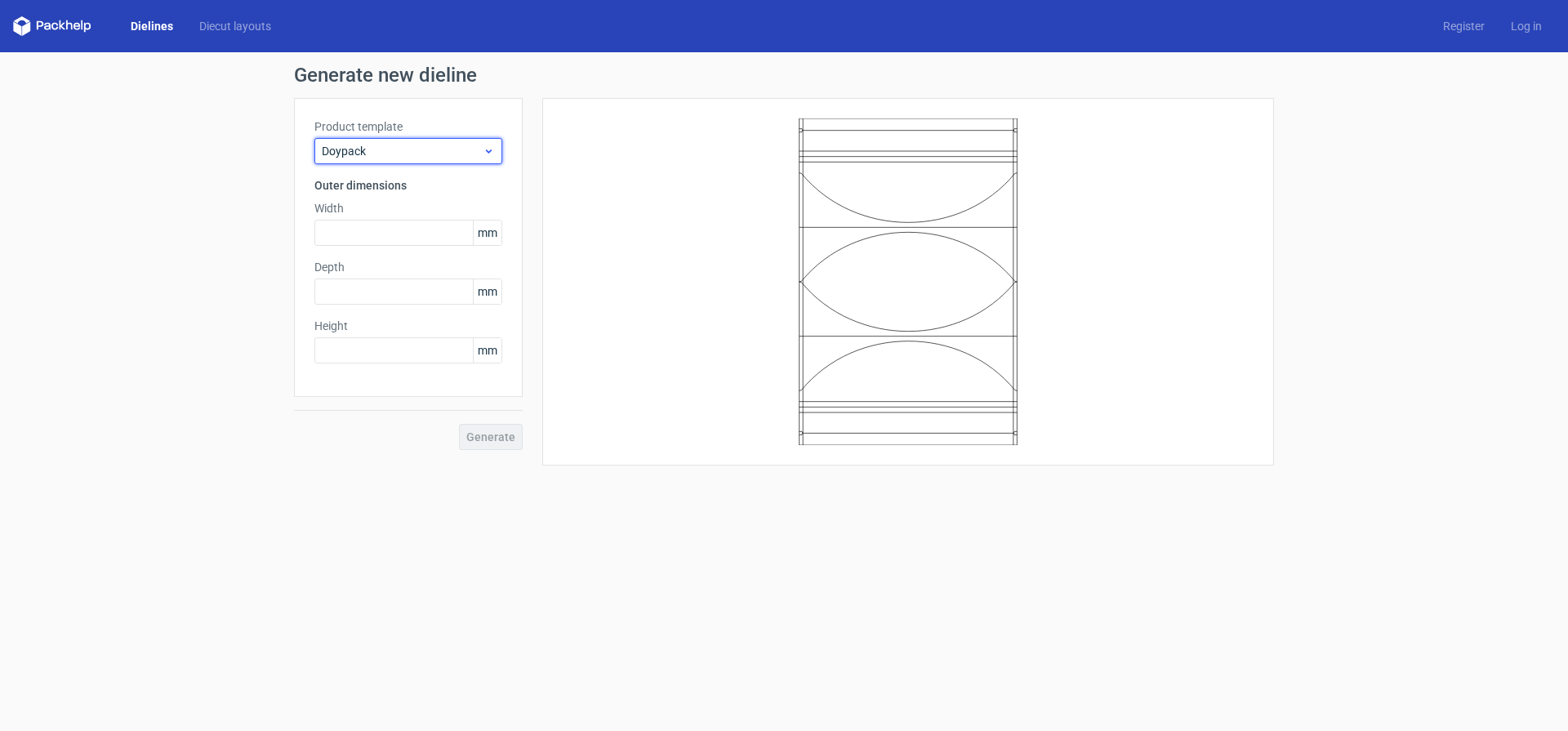
click at [445, 150] on span "Doypack" at bounding box center [401, 151] width 161 height 16
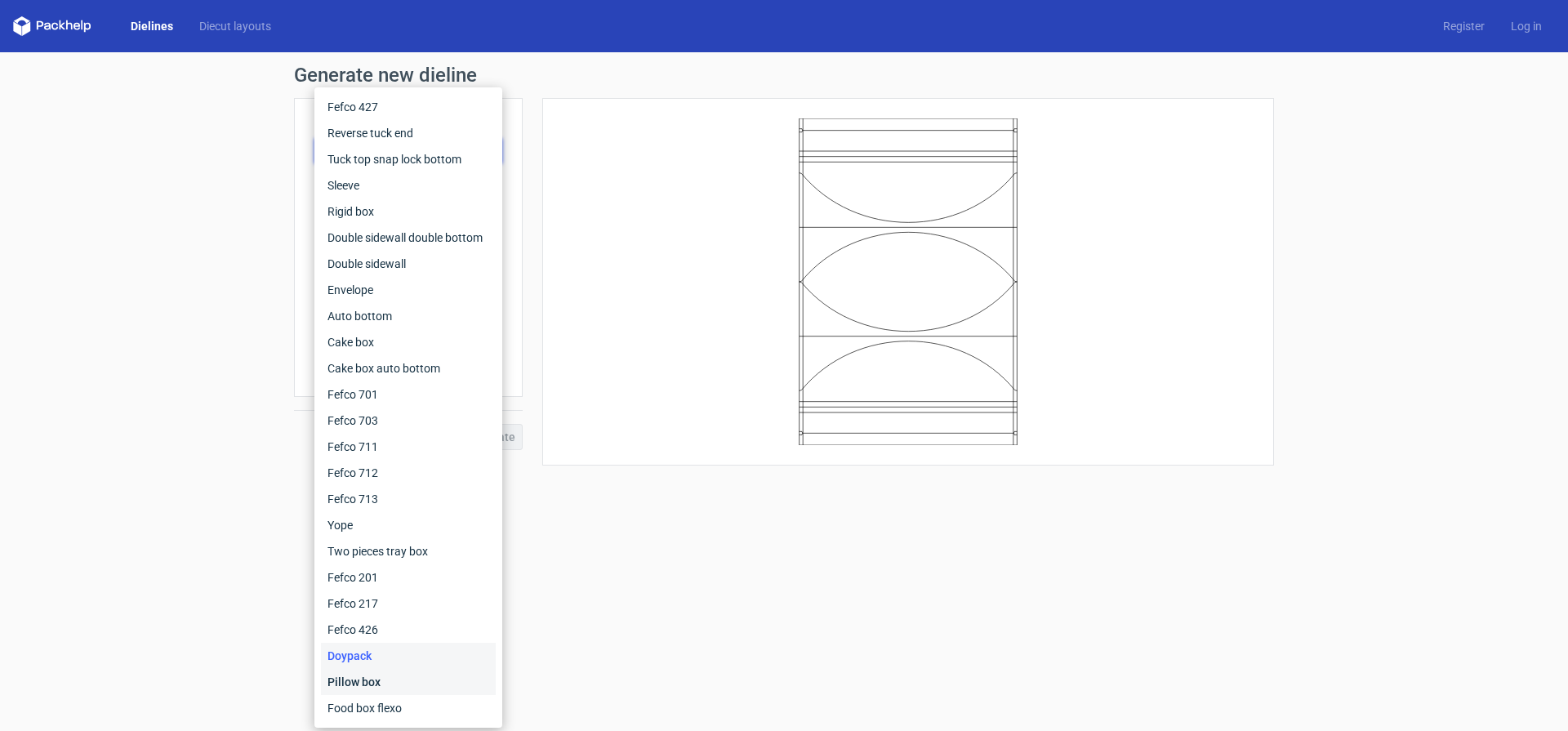
click at [420, 691] on div "Pillow box" at bounding box center [408, 682] width 175 height 26
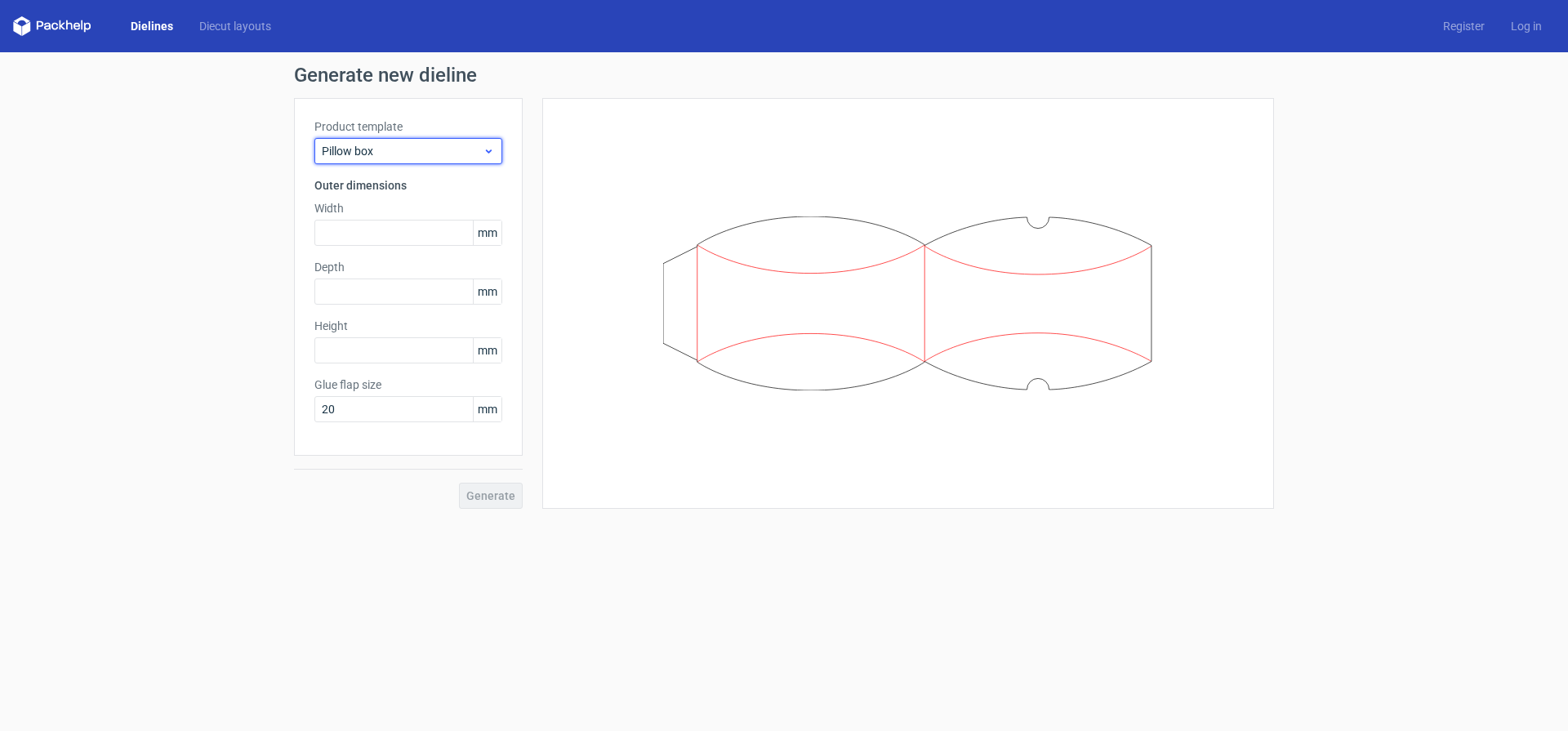
click at [438, 145] on span "Pillow box" at bounding box center [401, 151] width 161 height 16
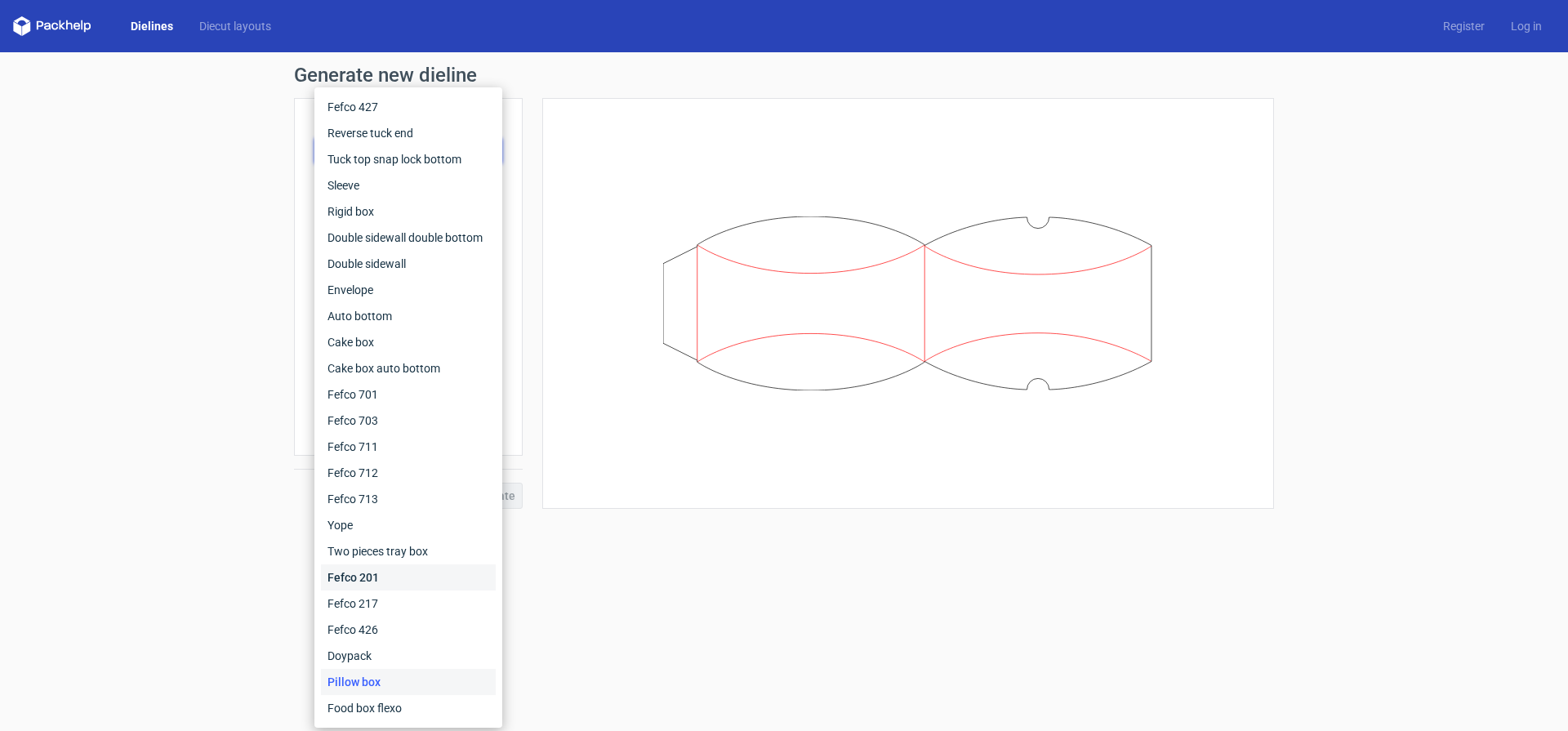
click at [399, 577] on div "Fefco 201" at bounding box center [408, 577] width 175 height 26
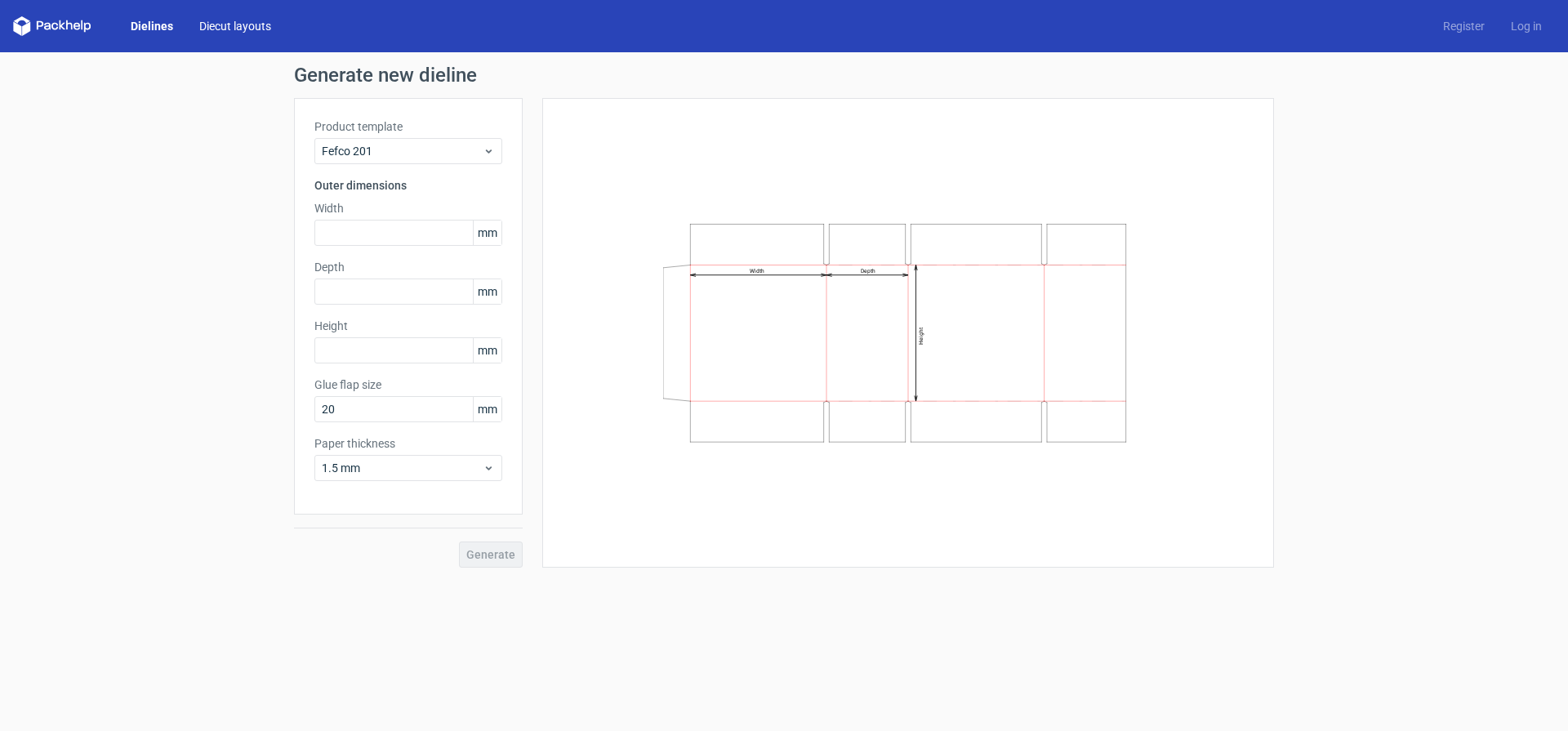
click at [231, 30] on link "Diecut layouts" at bounding box center [234, 26] width 98 height 16
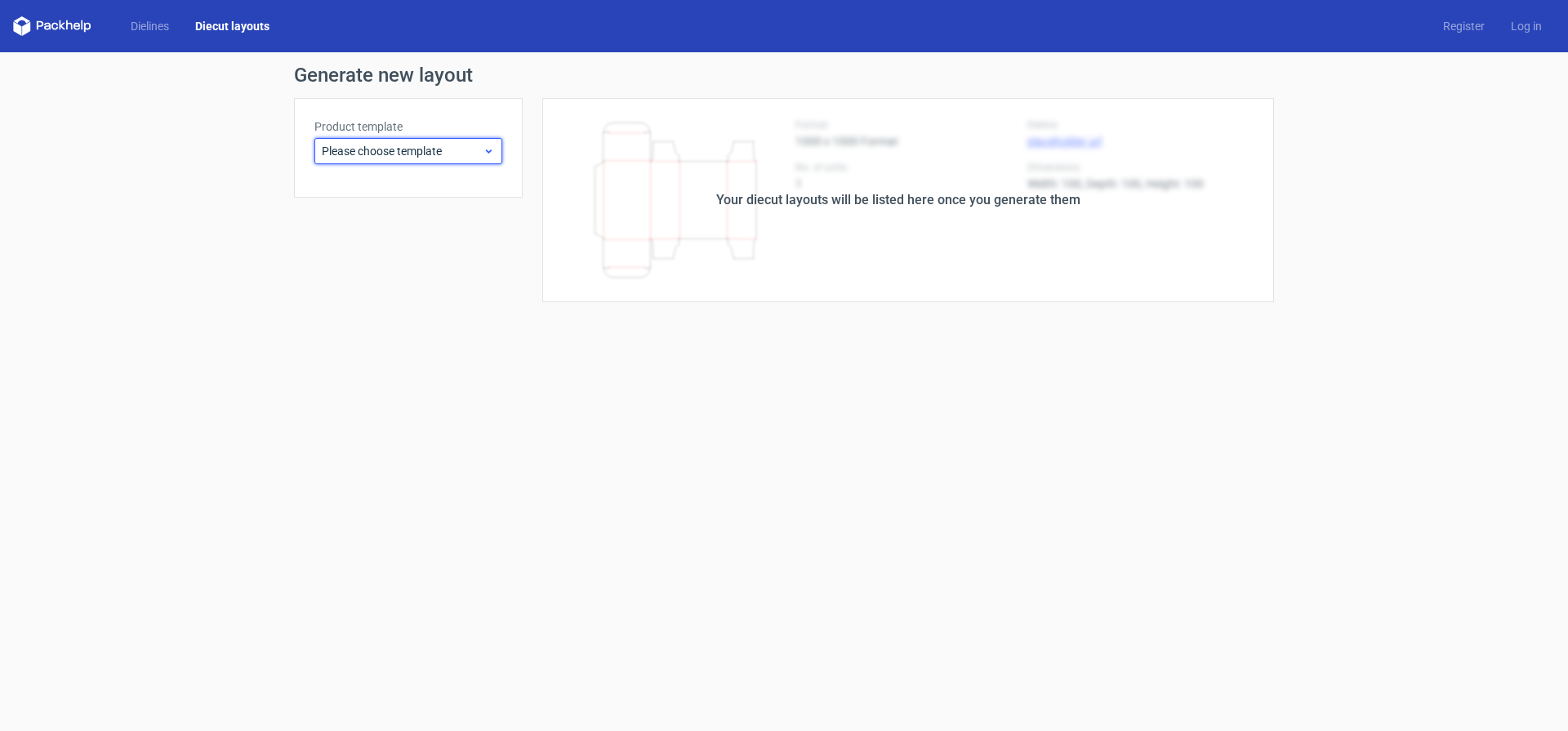
click at [418, 139] on div "Please choose template" at bounding box center [408, 151] width 188 height 26
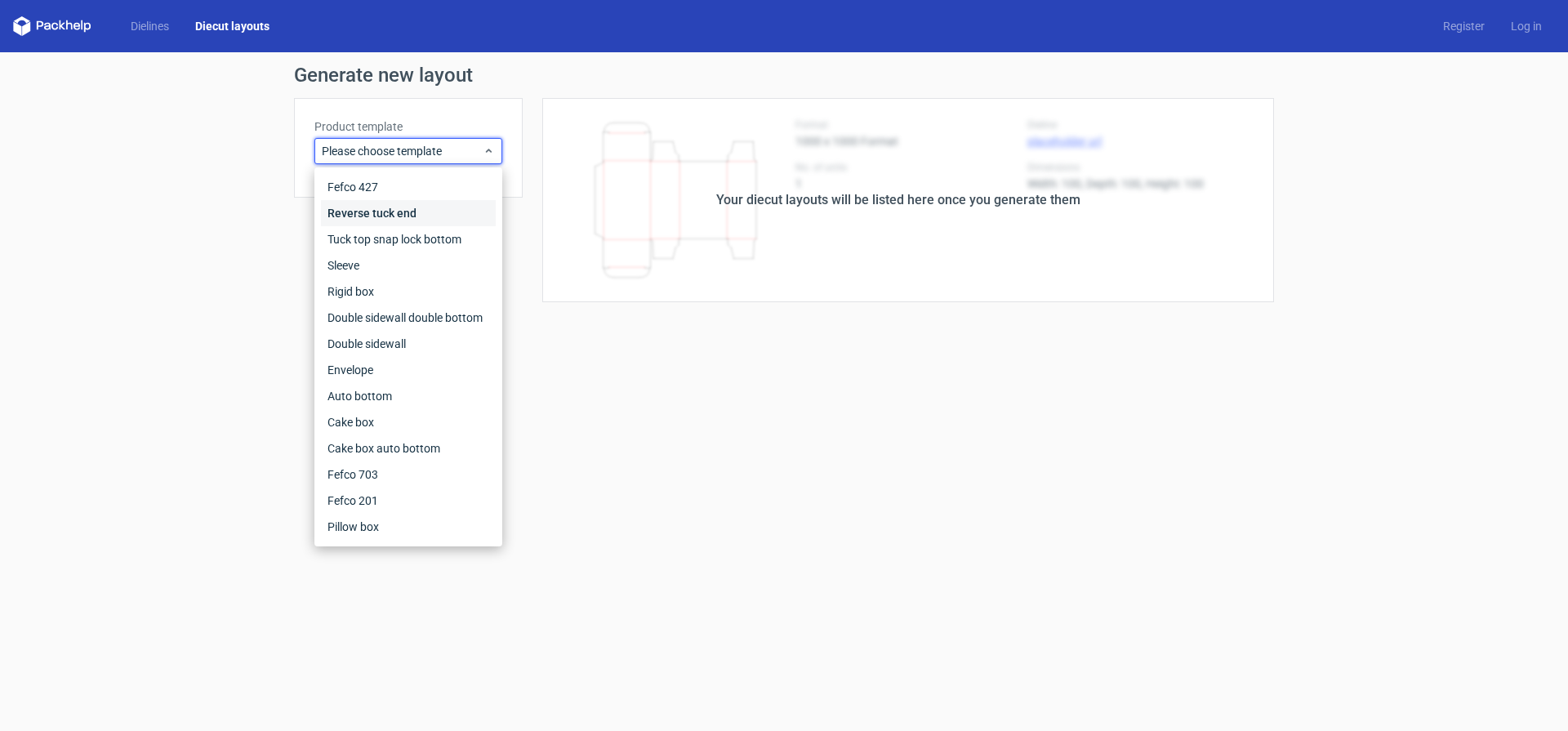
click at [404, 206] on div "Reverse tuck end" at bounding box center [408, 213] width 175 height 26
